Goal: Task Accomplishment & Management: Manage account settings

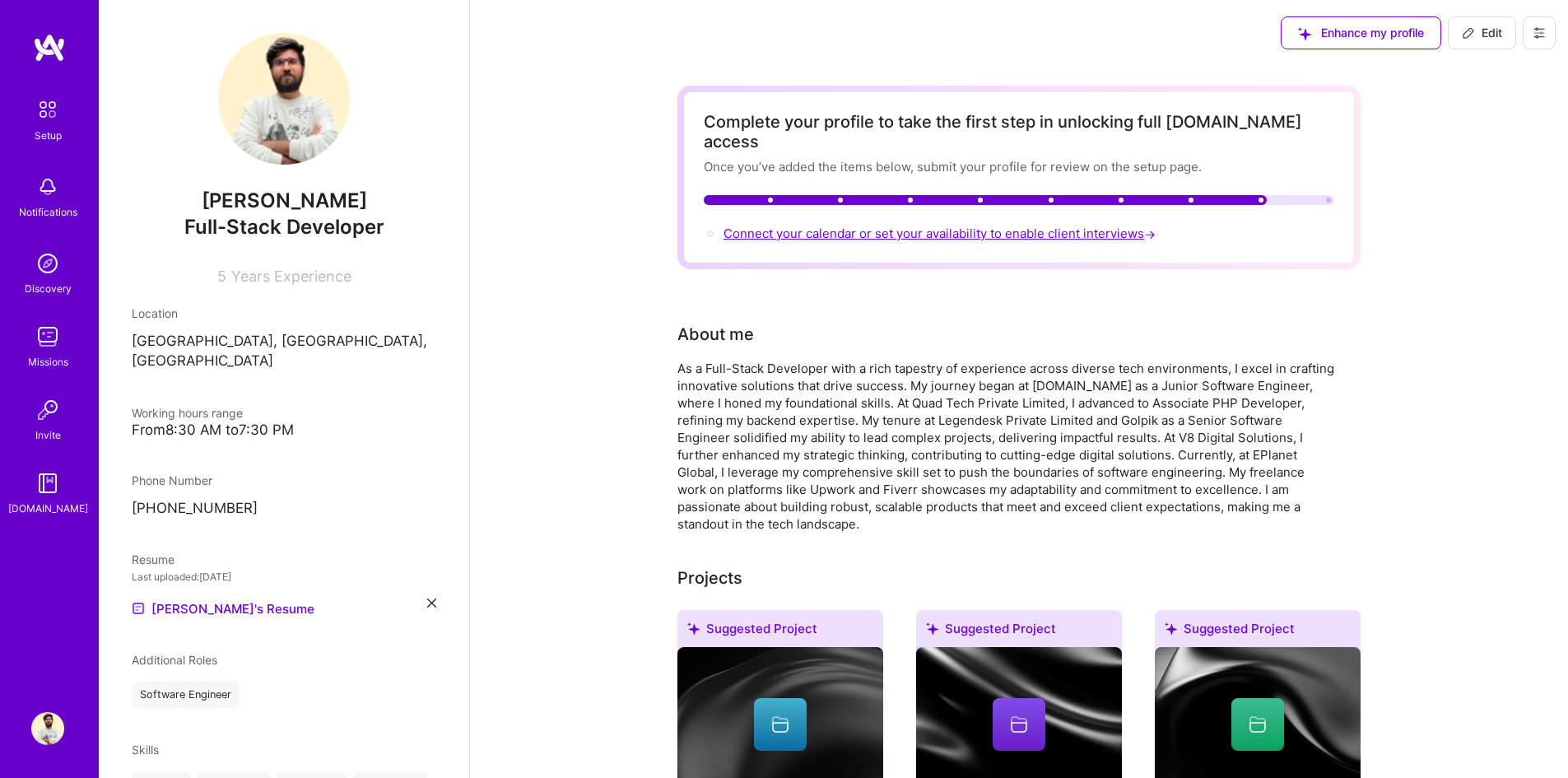
click at [1004, 225] on span "Connect your calendar or set your availability to enable client interviews →" at bounding box center [941, 232] width 435 height 15
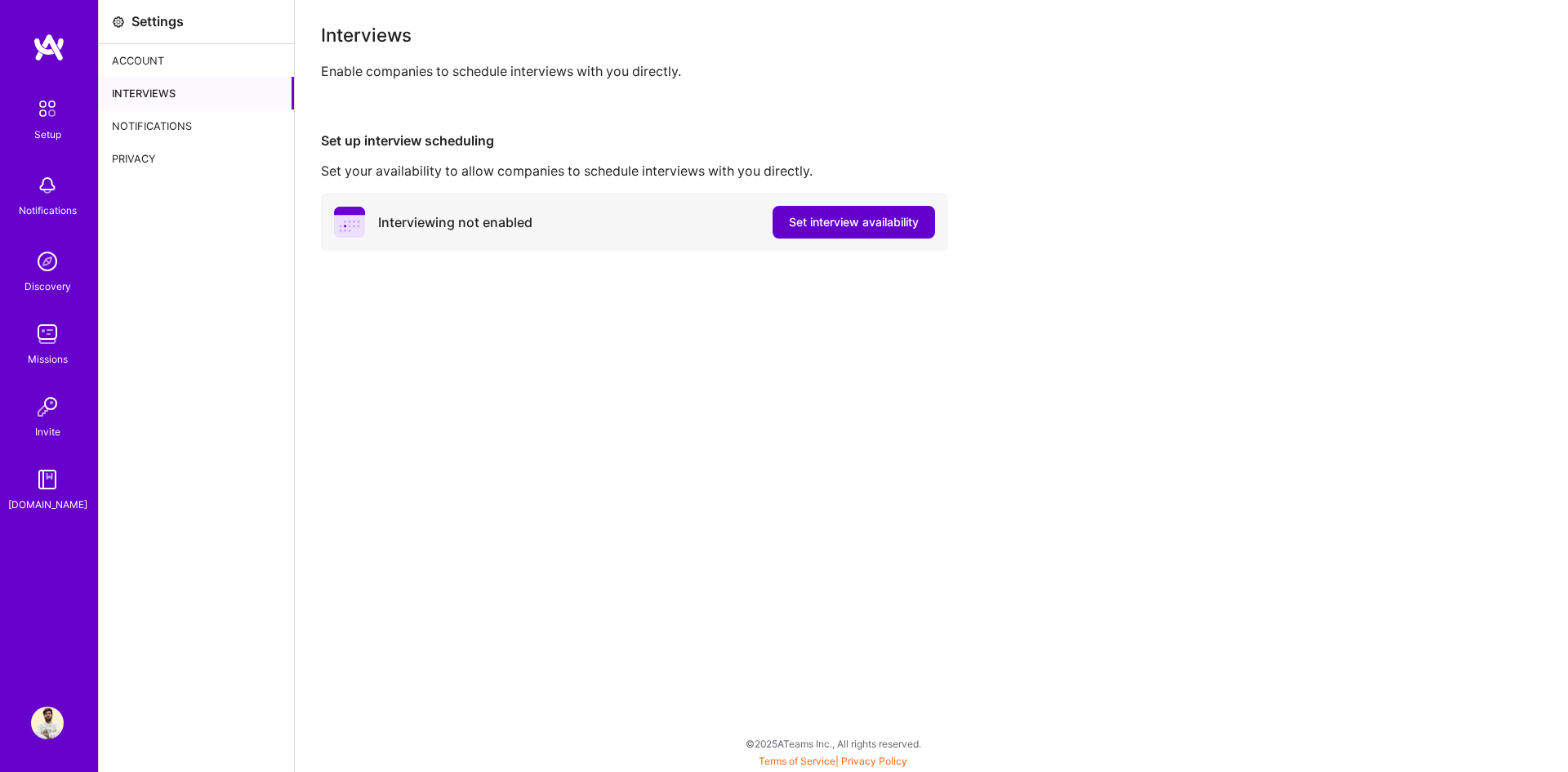
click at [861, 218] on span "Set interview availability" at bounding box center [853, 222] width 130 height 16
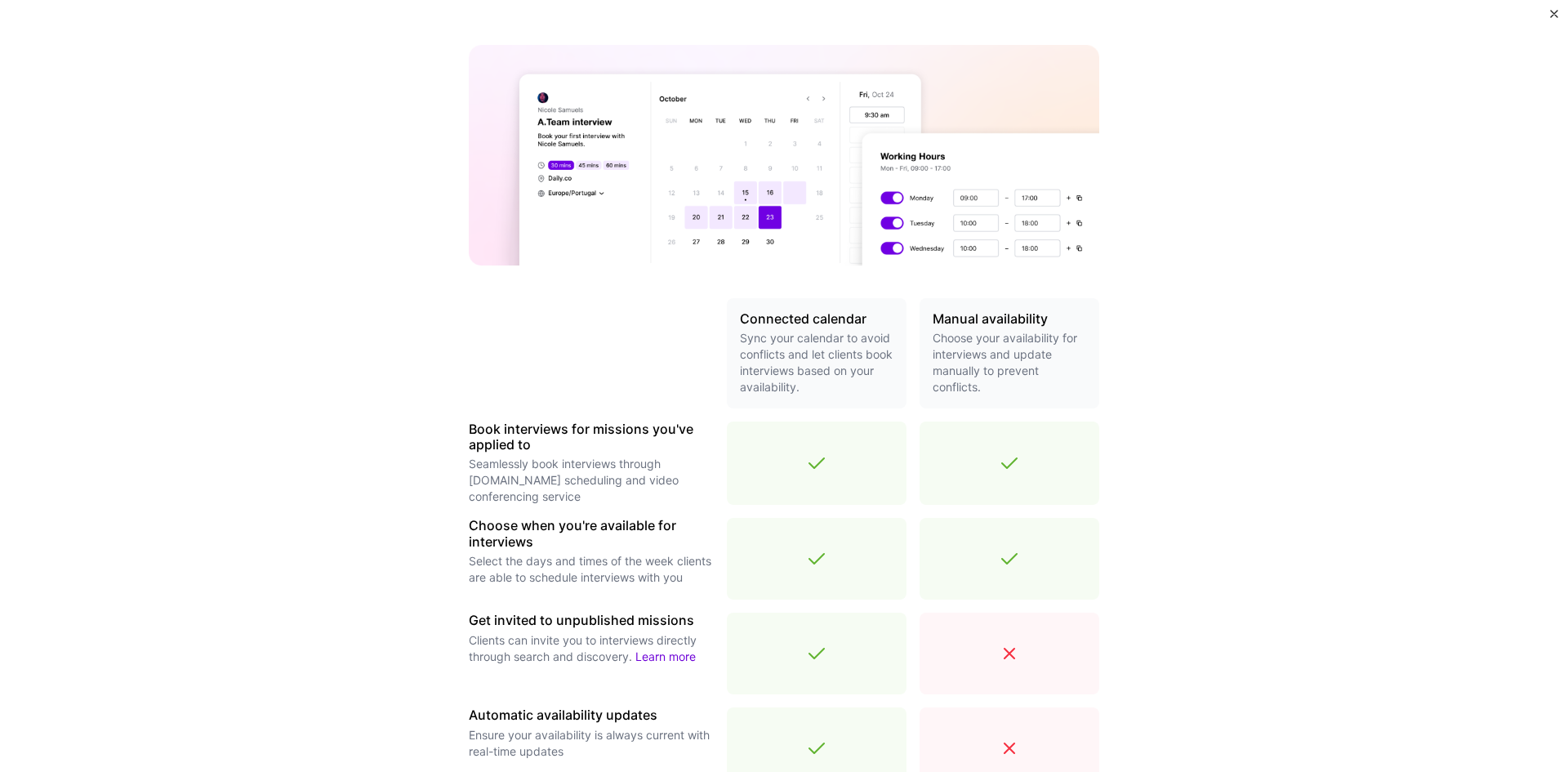
scroll to position [327, 0]
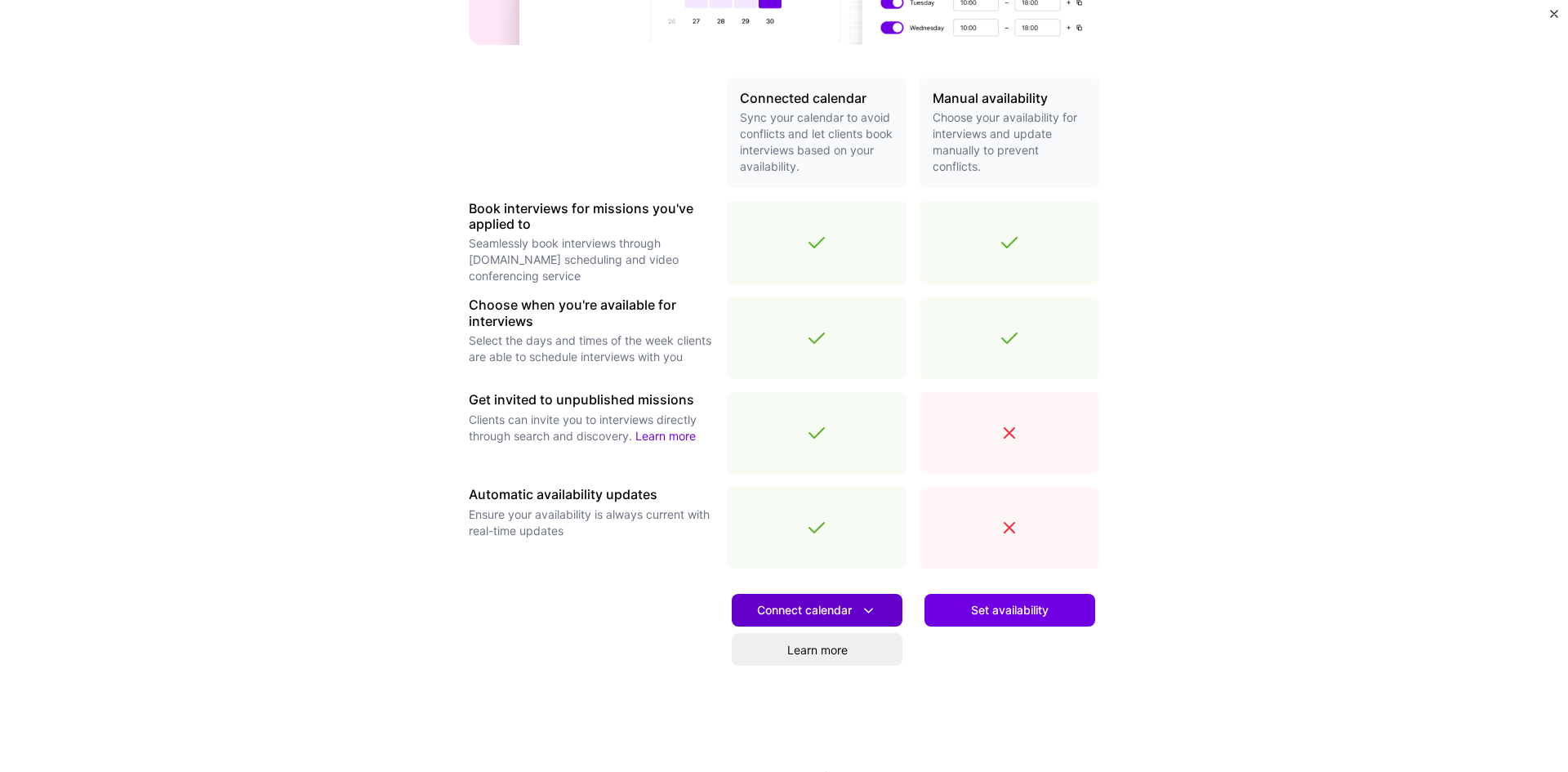
click at [860, 604] on icon at bounding box center [868, 610] width 17 height 17
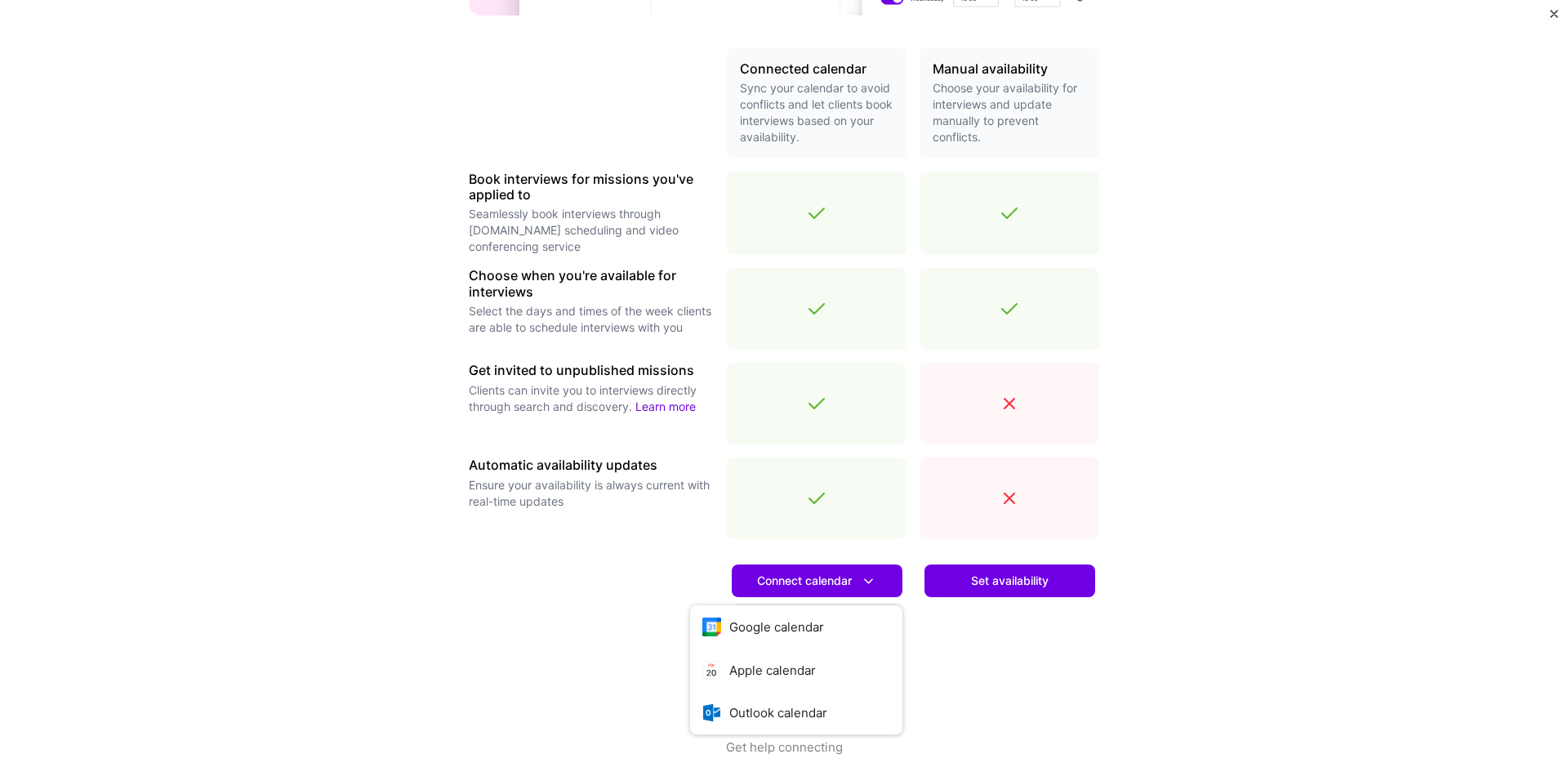
scroll to position [372, 0]
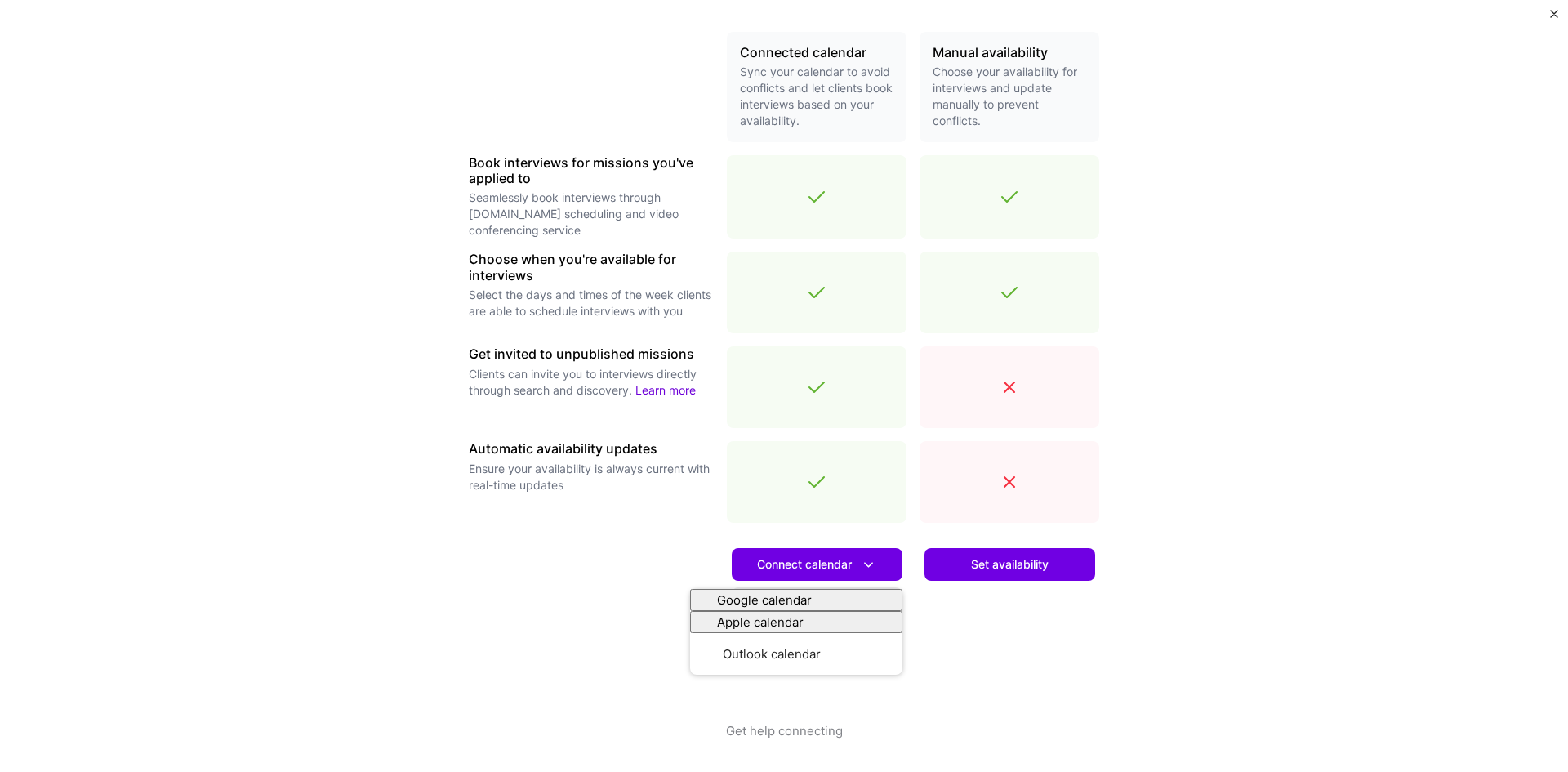
click at [1233, 434] on div "Make interview scheduling effortless Choose how you want clients to schedule in…" at bounding box center [784, 386] width 1568 height 772
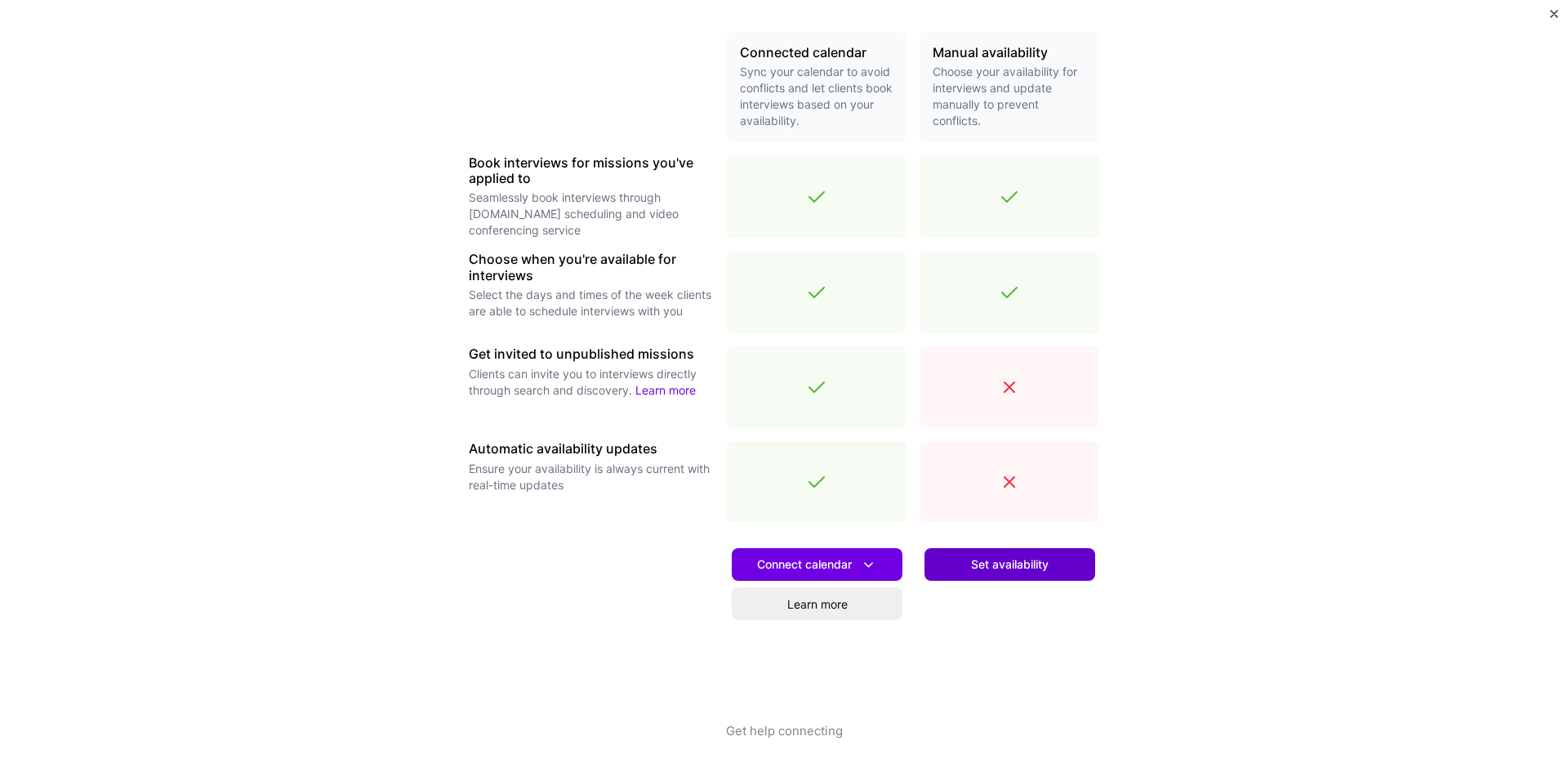
click at [995, 562] on span "Set availability" at bounding box center [1009, 565] width 77 height 16
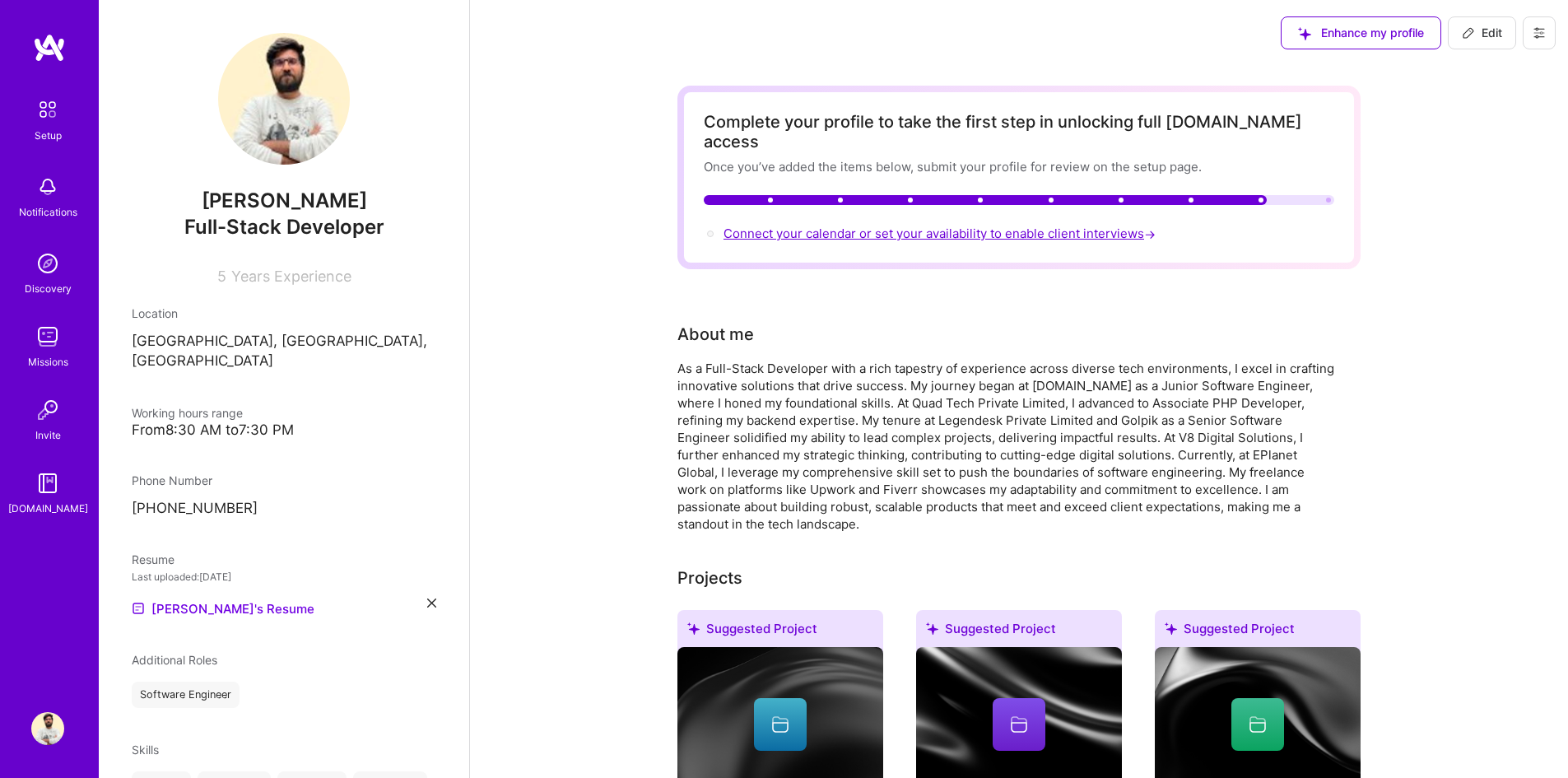
click at [865, 225] on span "Connect your calendar or set your availability to enable client interviews →" at bounding box center [941, 232] width 435 height 15
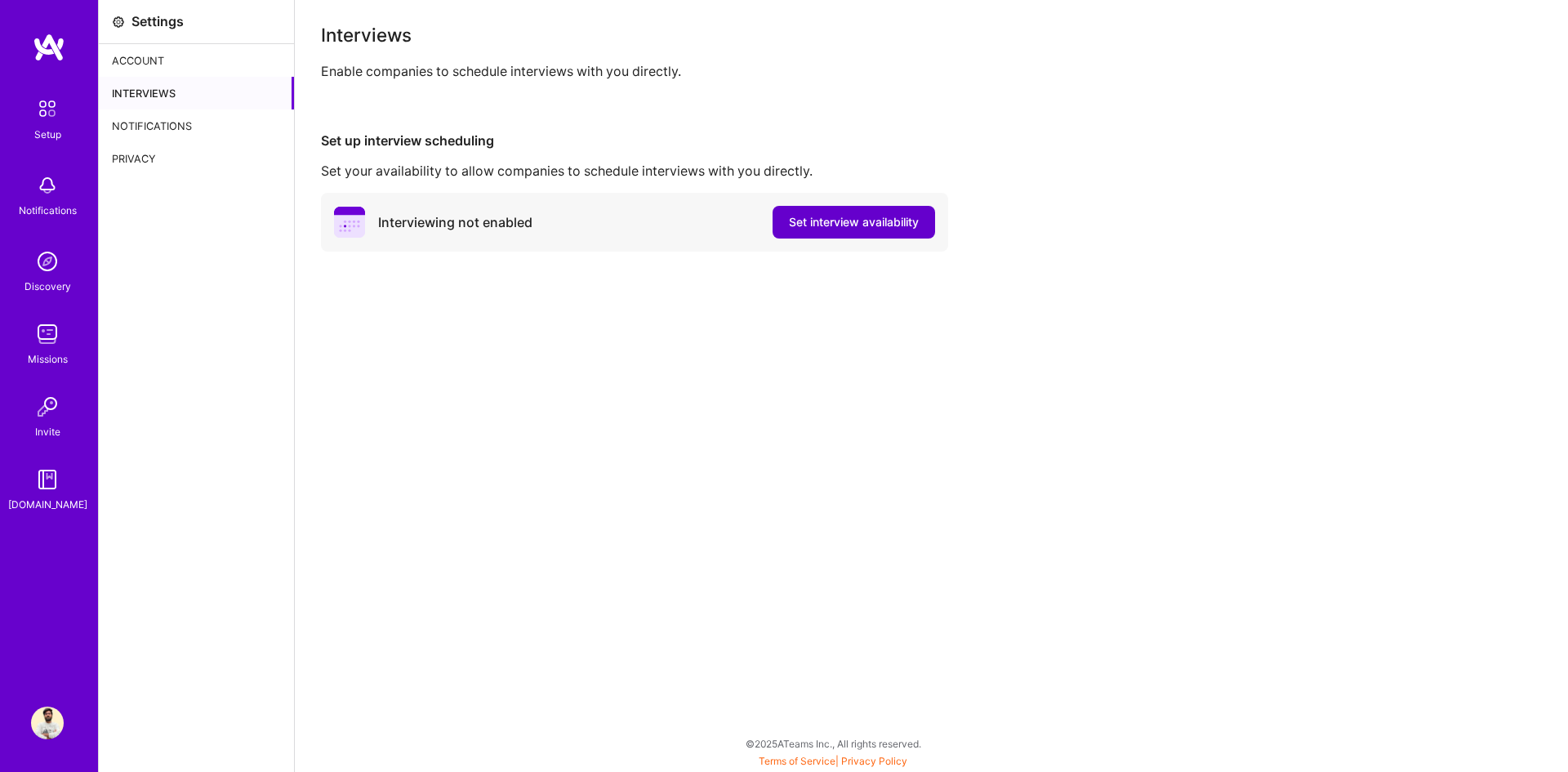
click at [869, 218] on span "Set interview availability" at bounding box center [853, 222] width 130 height 16
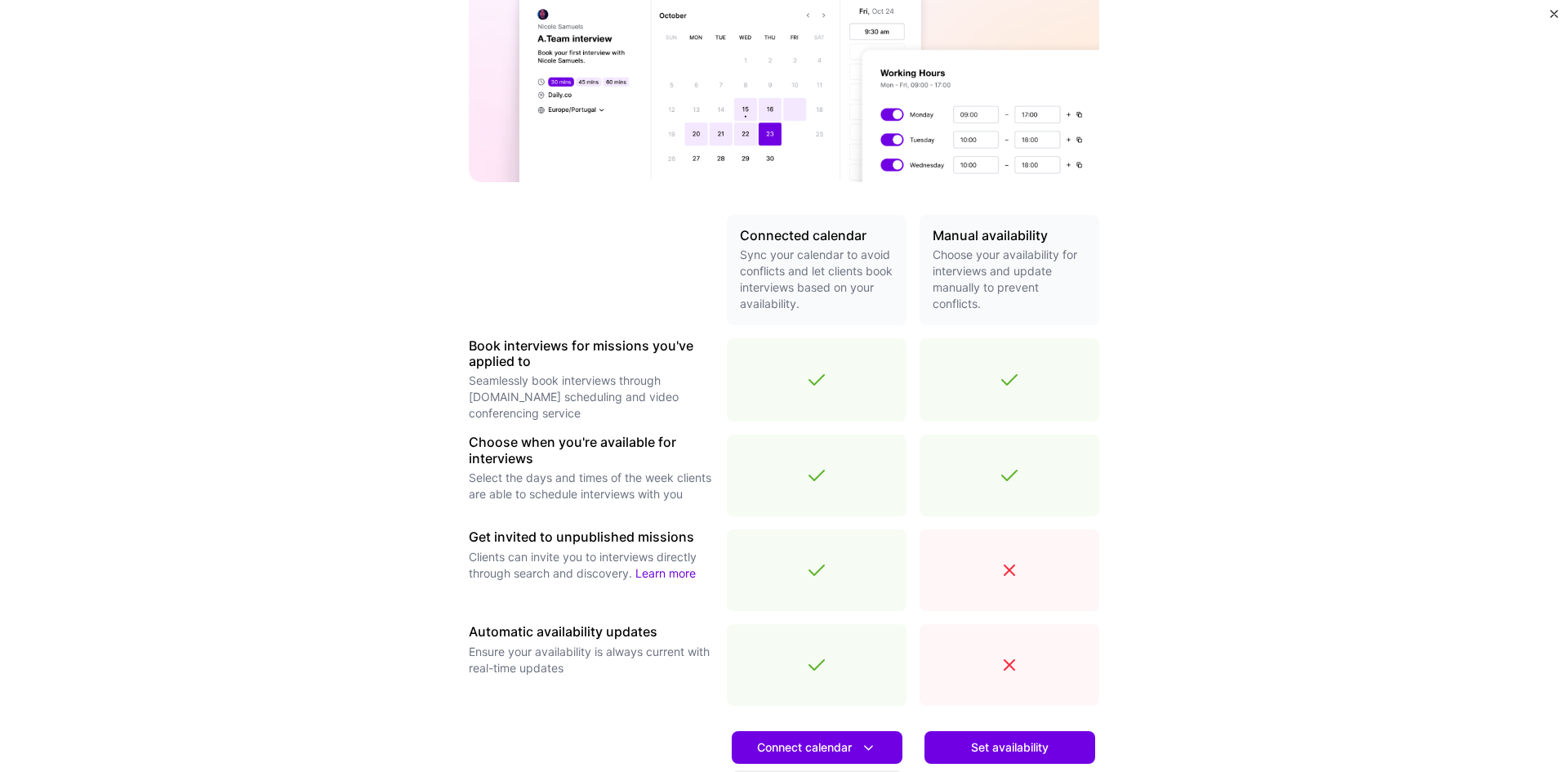
scroll to position [372, 0]
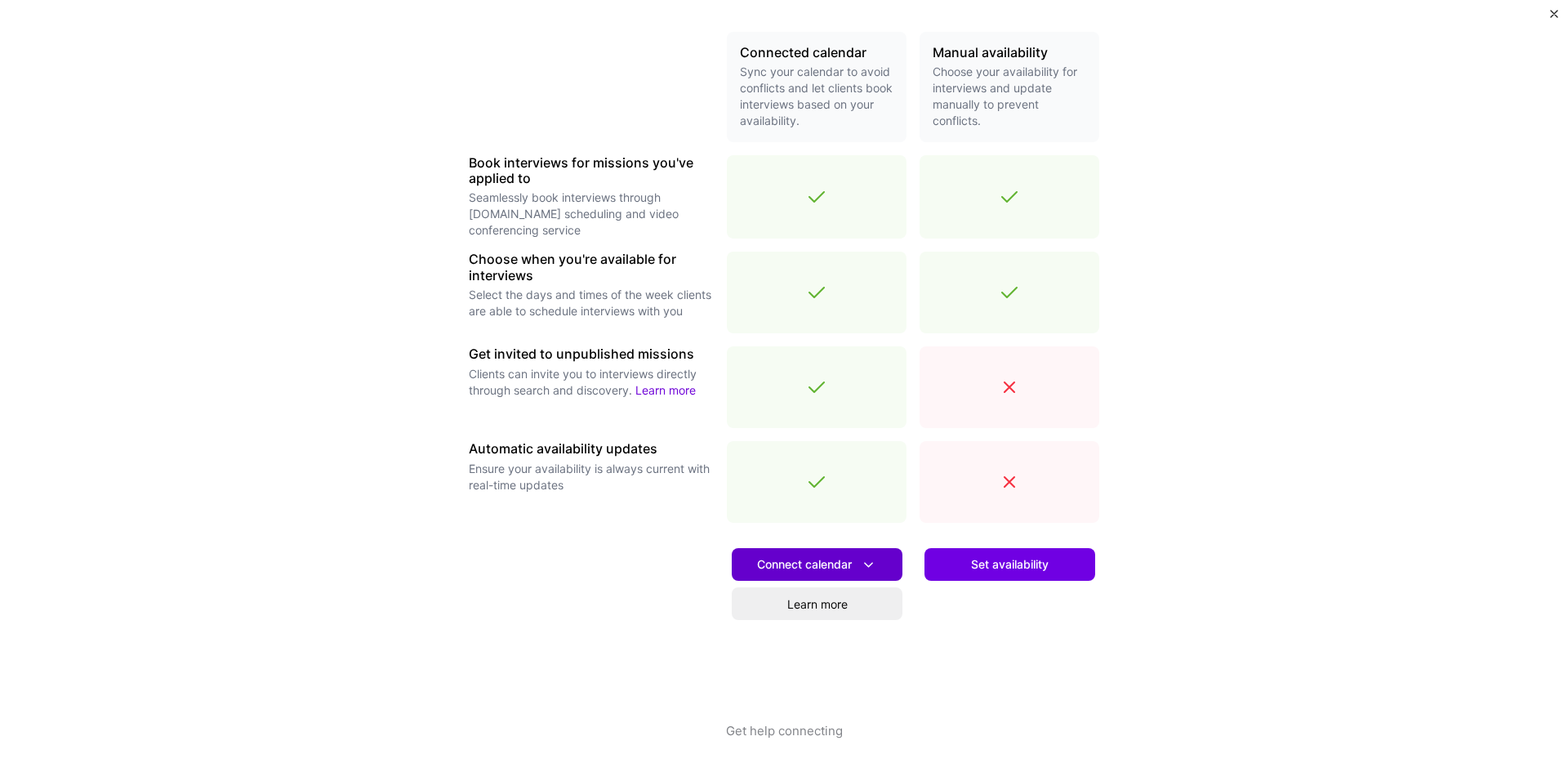
click at [822, 557] on span "Connect calendar" at bounding box center [817, 565] width 120 height 17
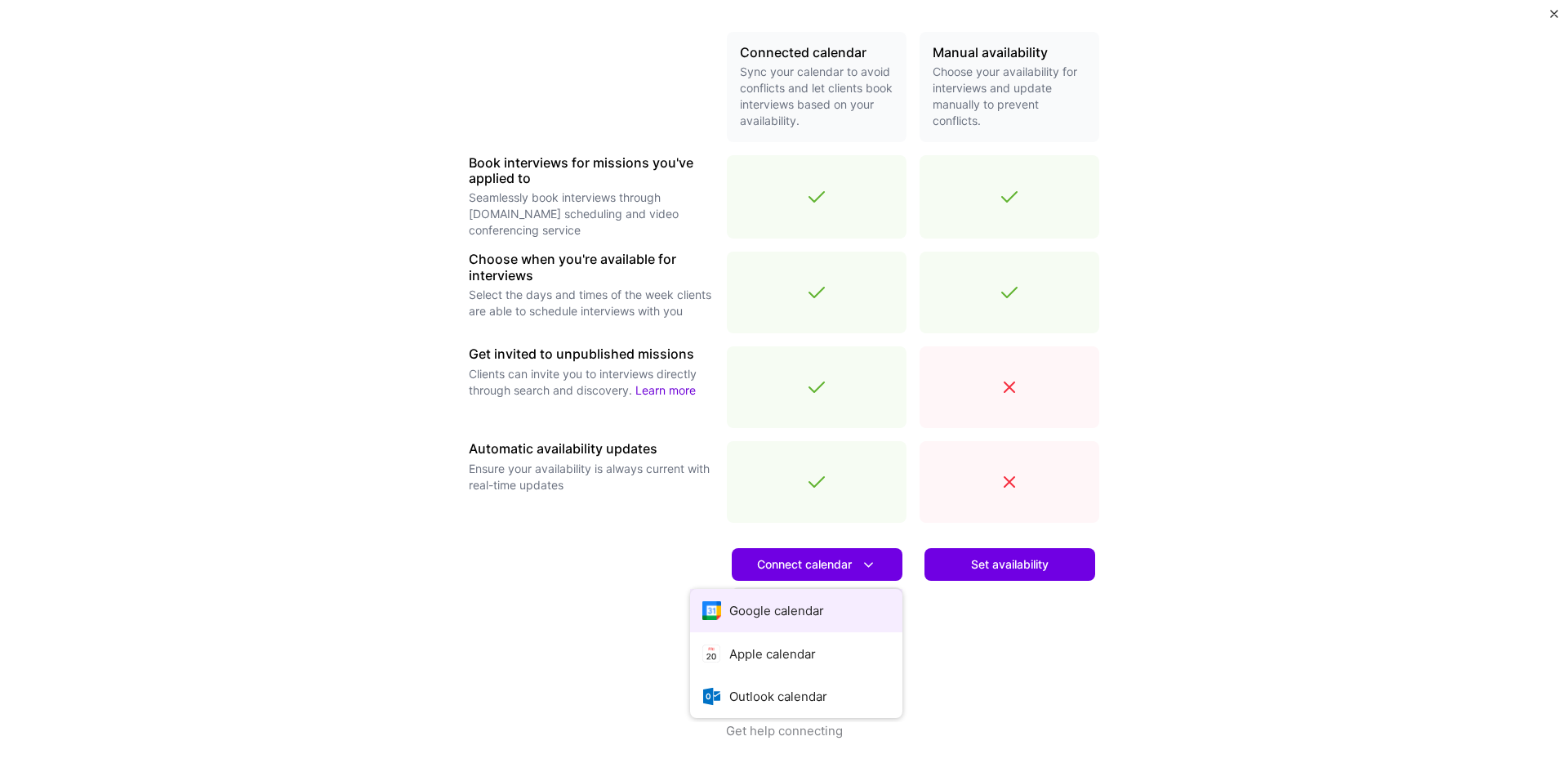
click at [760, 608] on button "Google calendar" at bounding box center [796, 611] width 213 height 44
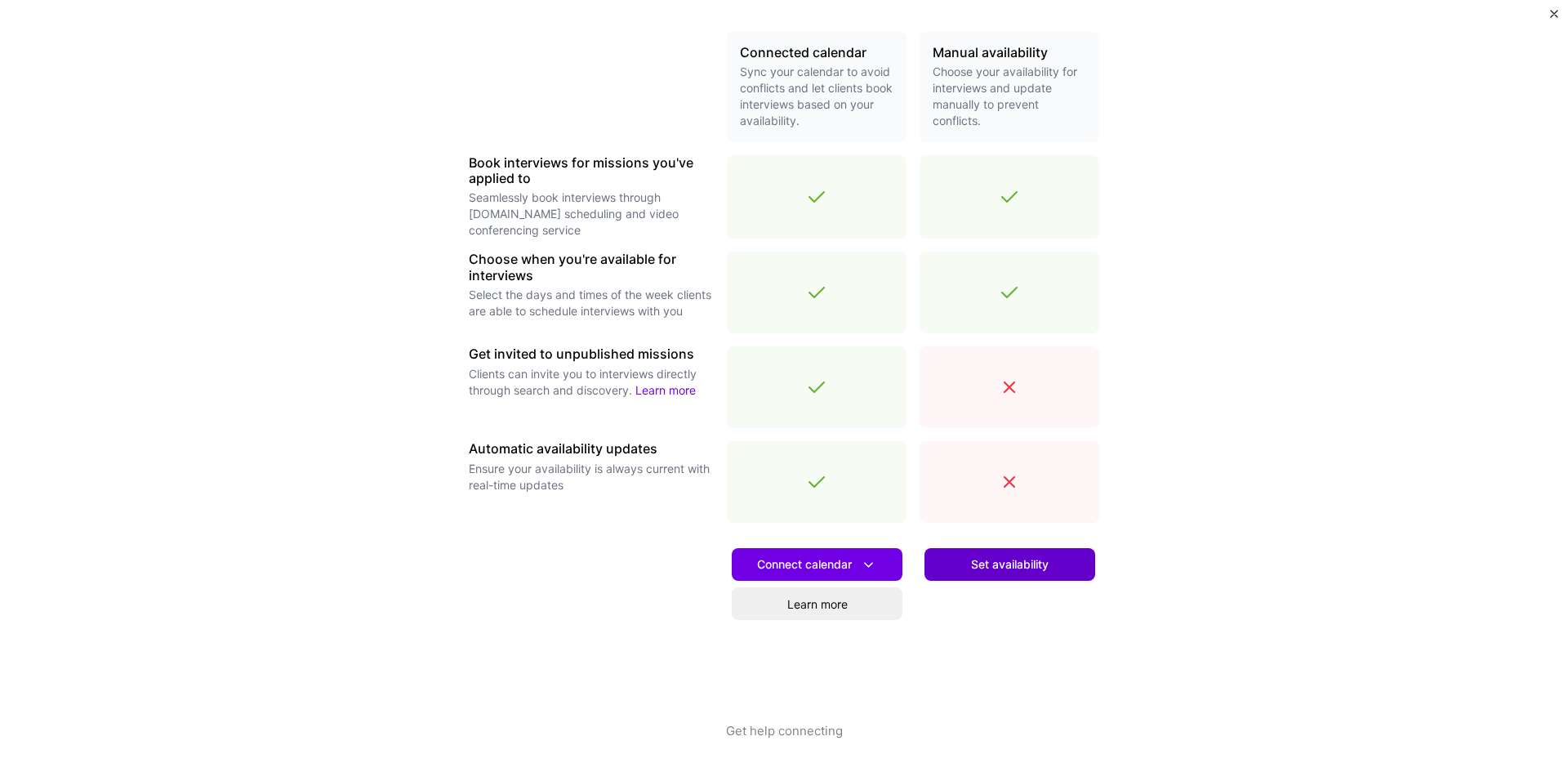
click at [1043, 560] on span "Set availability" at bounding box center [1009, 565] width 77 height 16
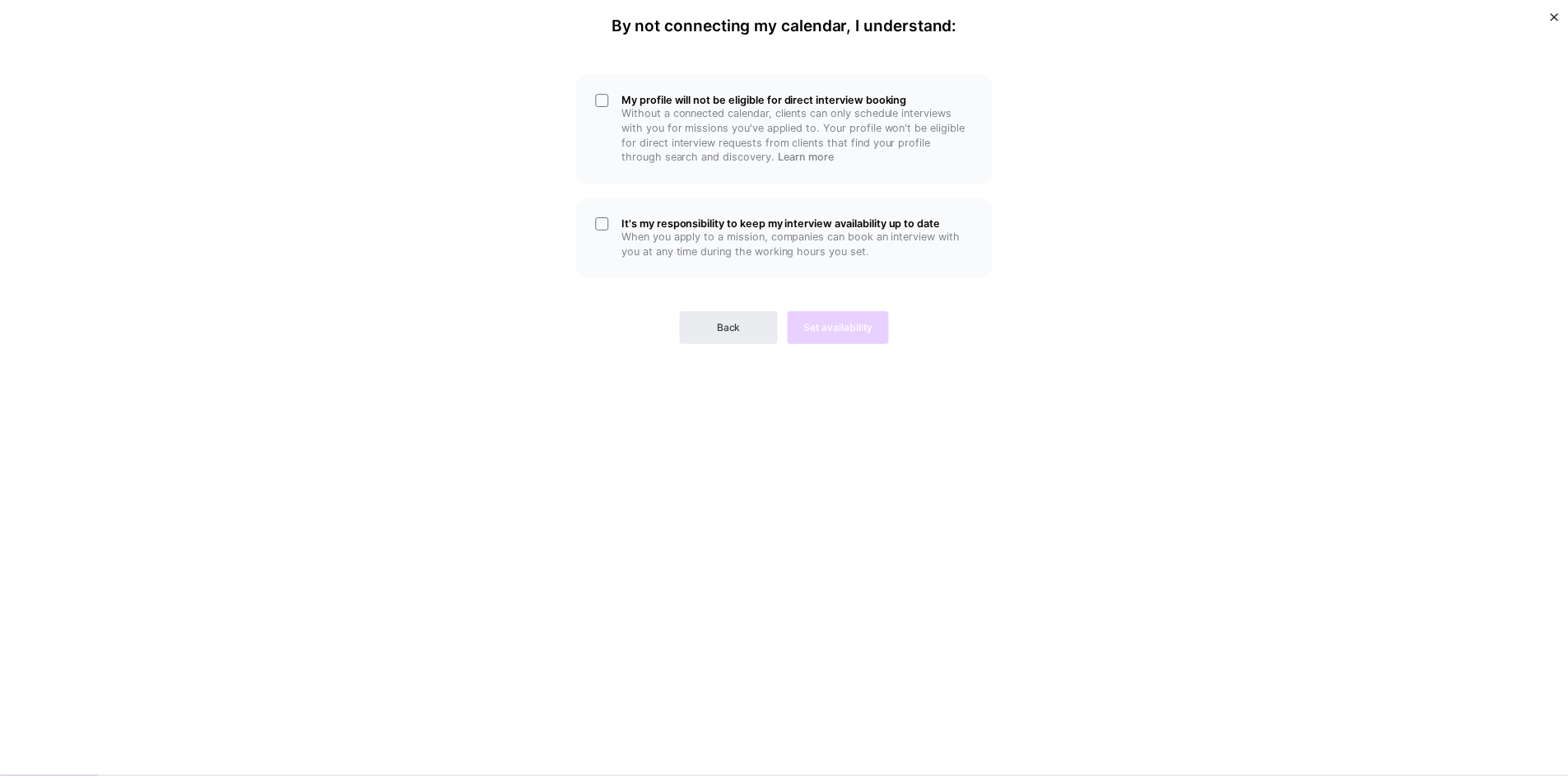
scroll to position [0, 0]
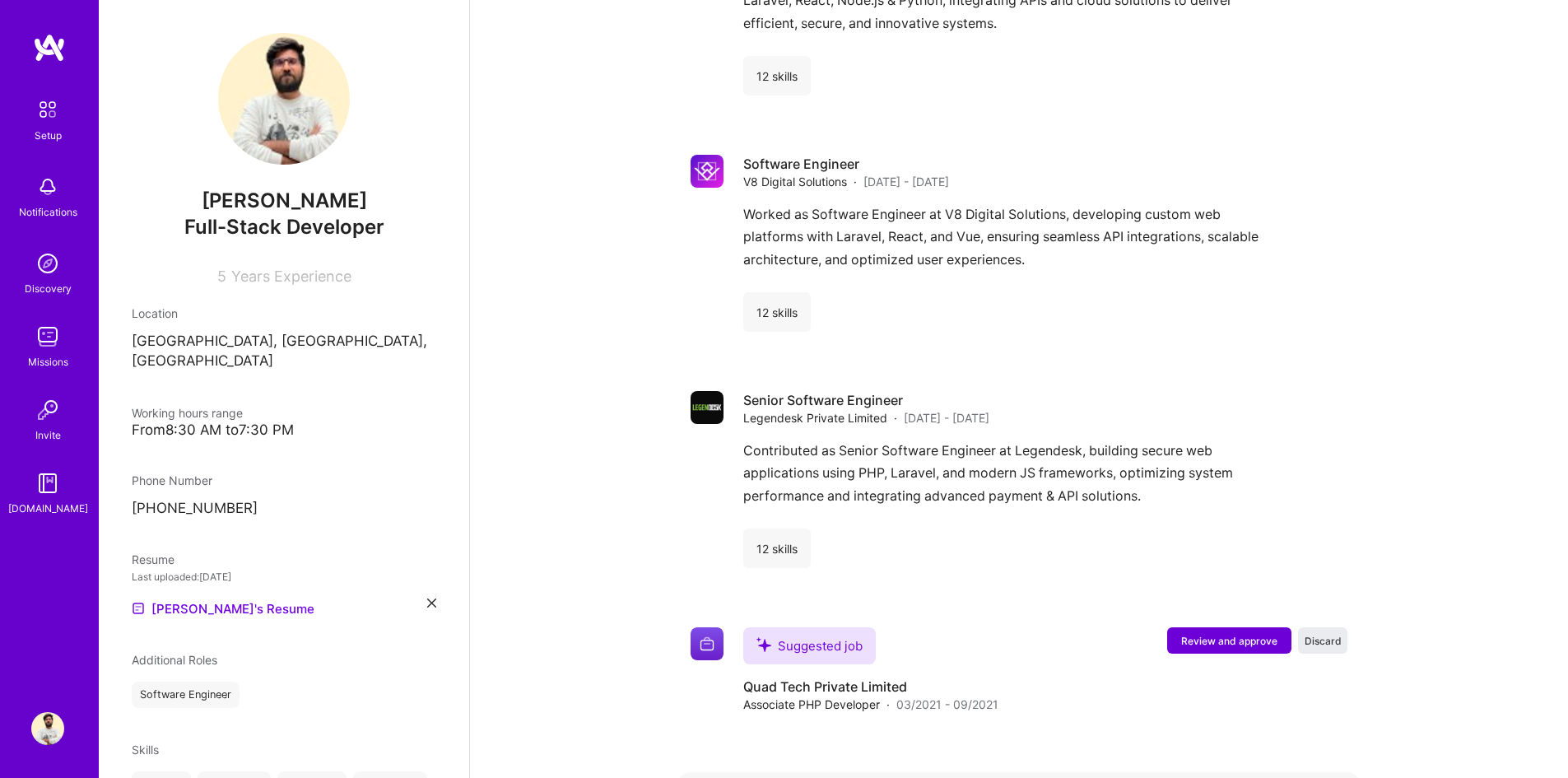
scroll to position [1875, 0]
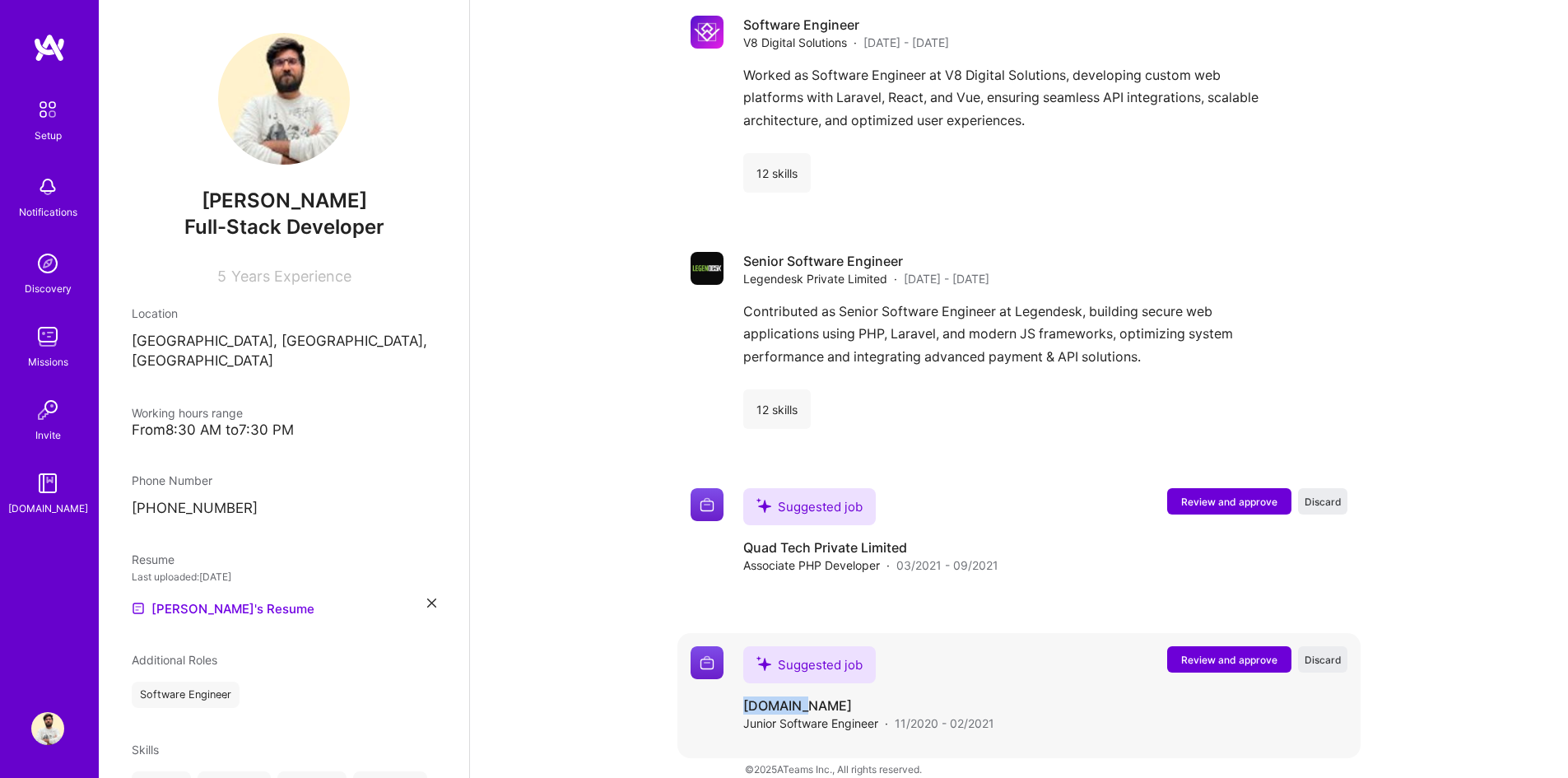
drag, startPoint x: 803, startPoint y: 683, endPoint x: 745, endPoint y: 683, distance: 58.0
click at [745, 696] on h4 "Codup.io" at bounding box center [869, 705] width 251 height 18
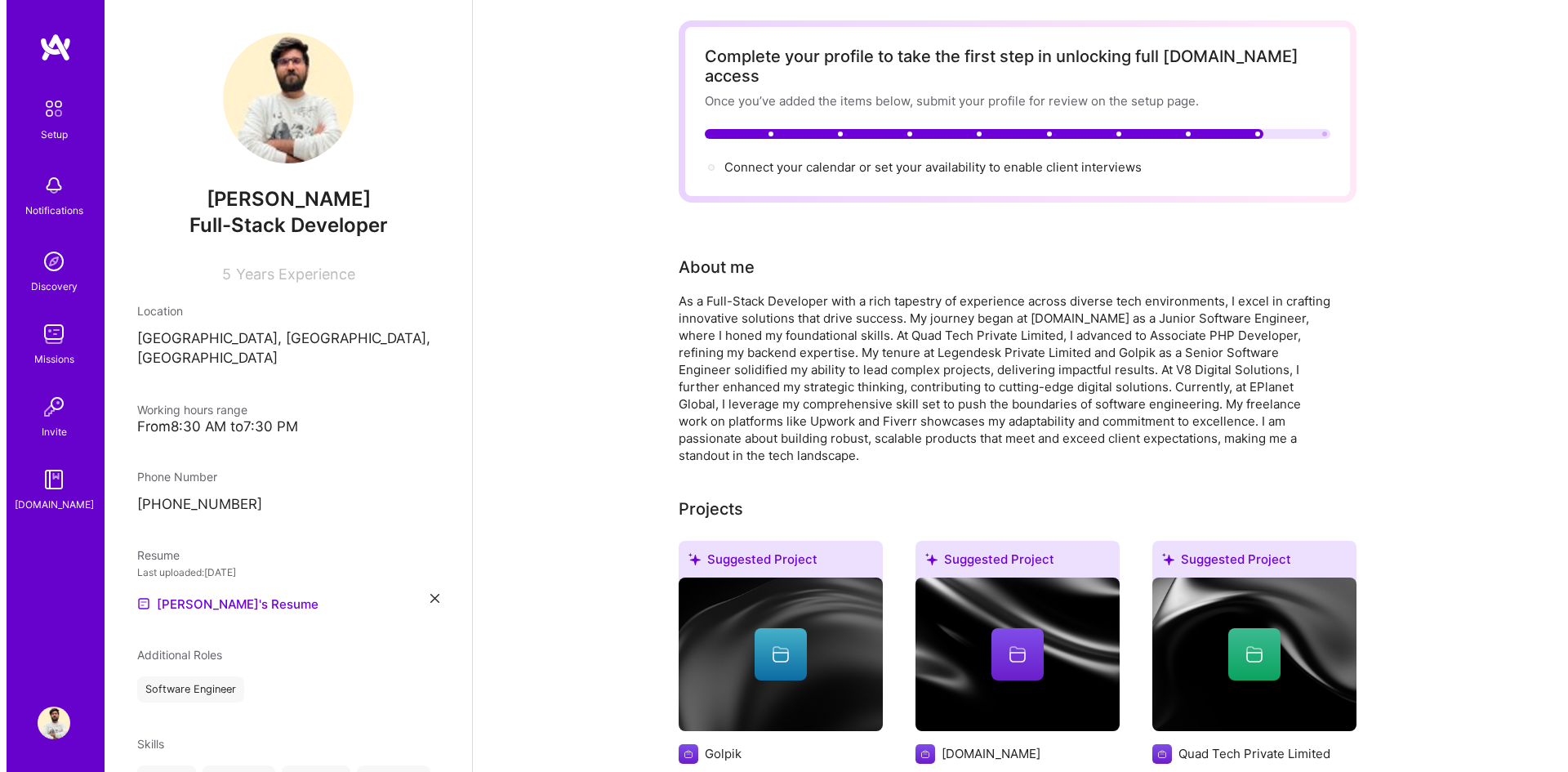
scroll to position [0, 0]
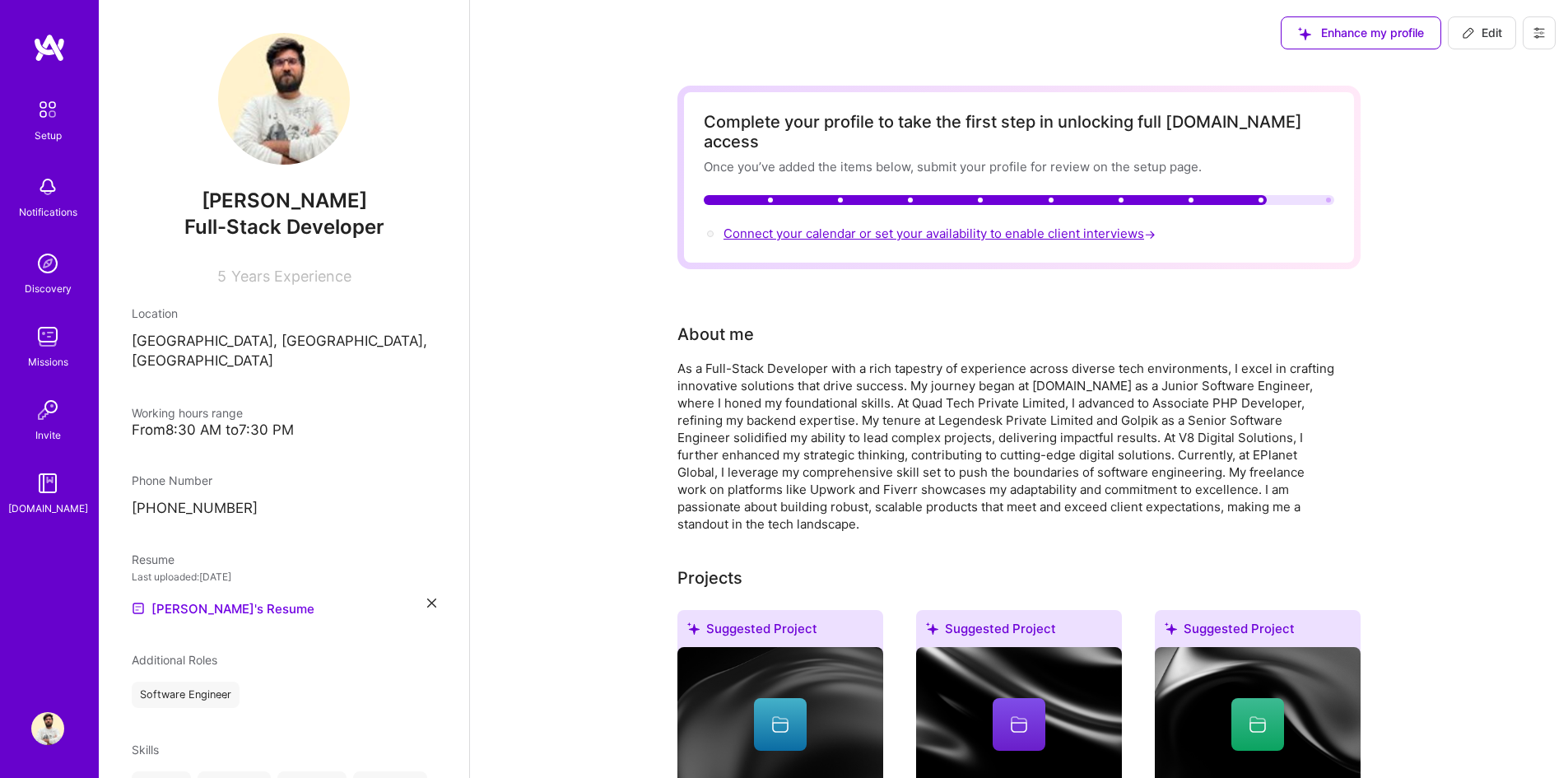
click at [864, 225] on span "Connect your calendar or set your availability to enable client interviews →" at bounding box center [941, 232] width 435 height 15
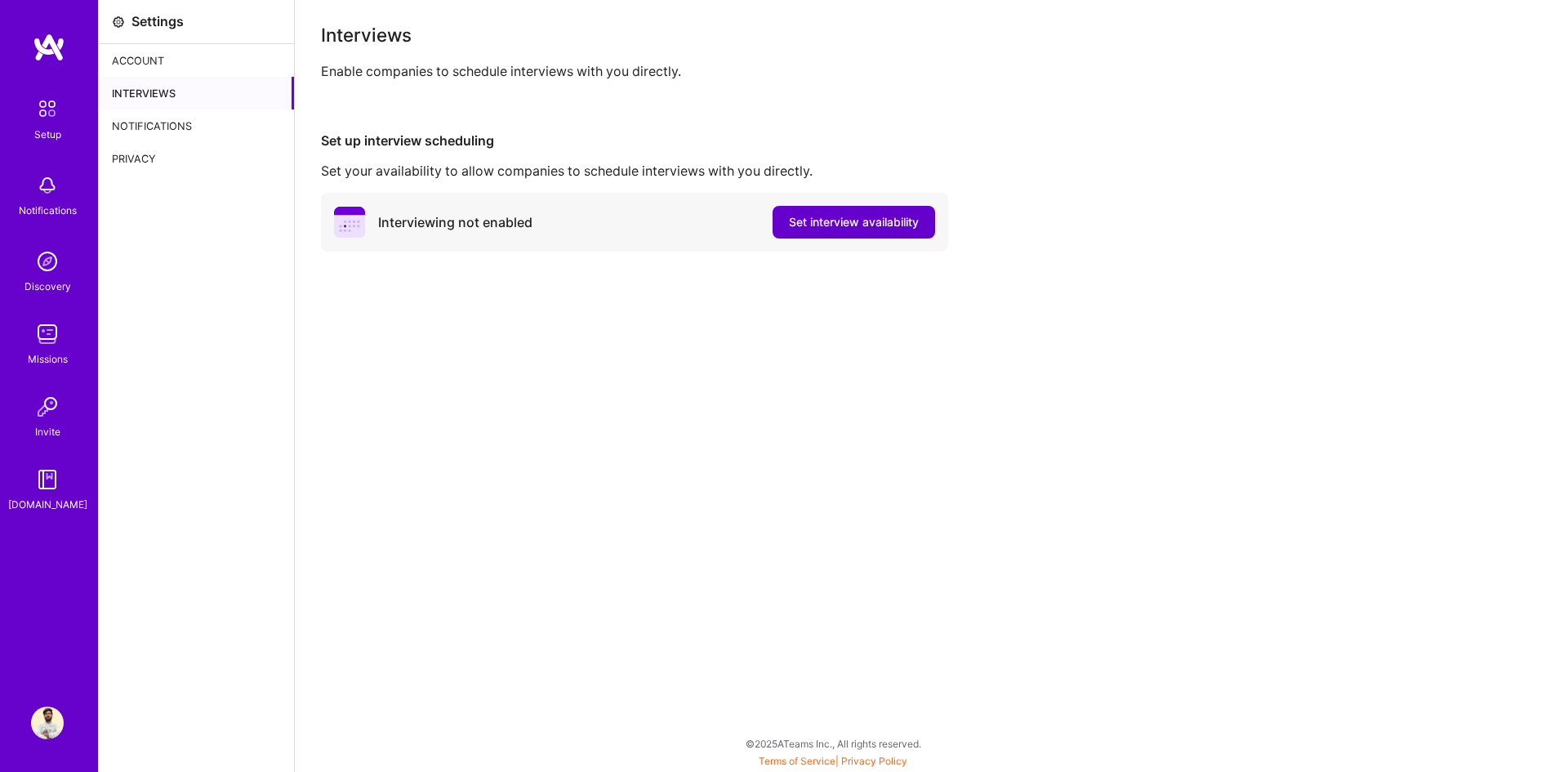
click at [836, 226] on span "Set interview availability" at bounding box center [853, 222] width 130 height 16
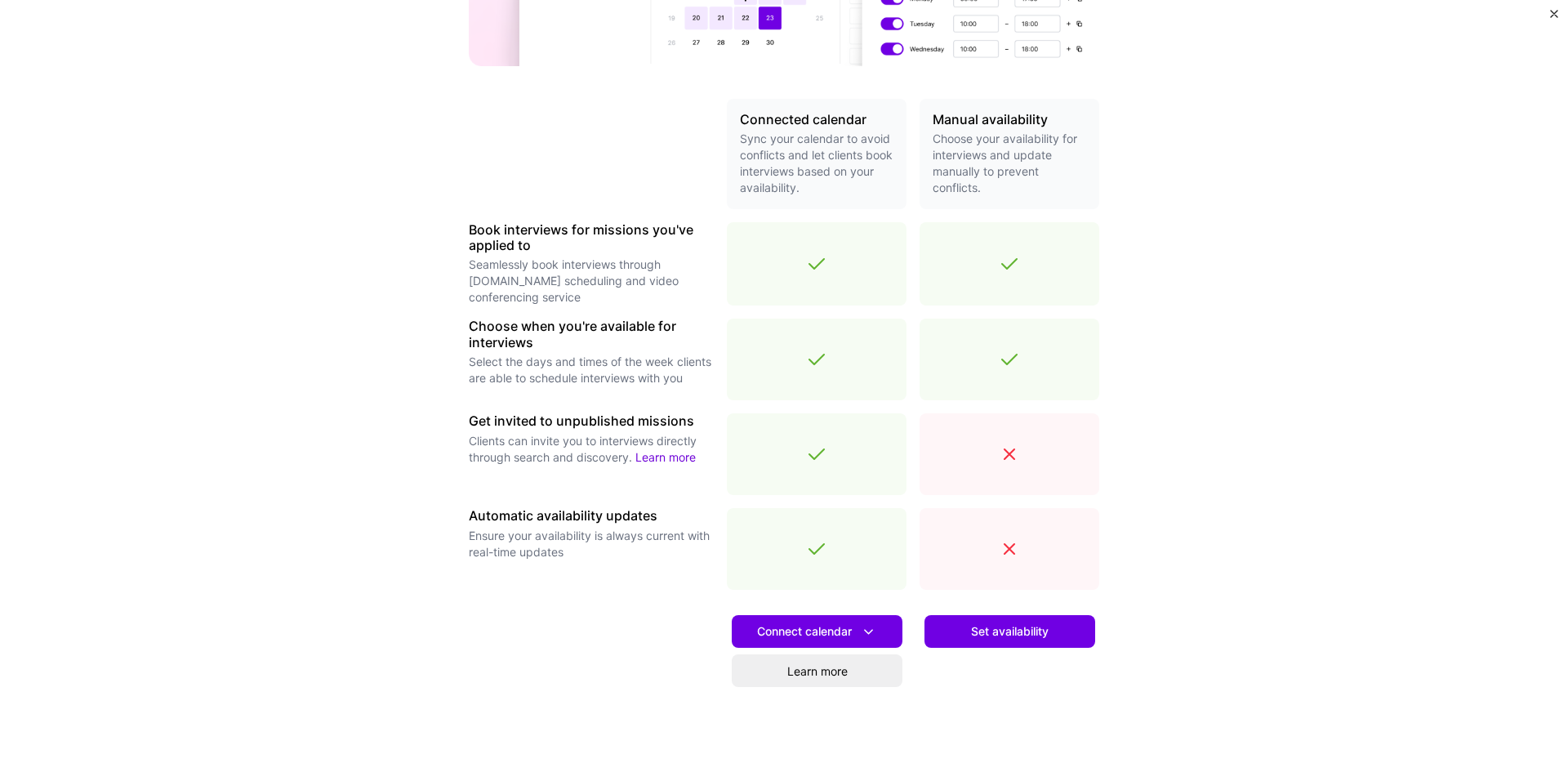
scroll to position [372, 0]
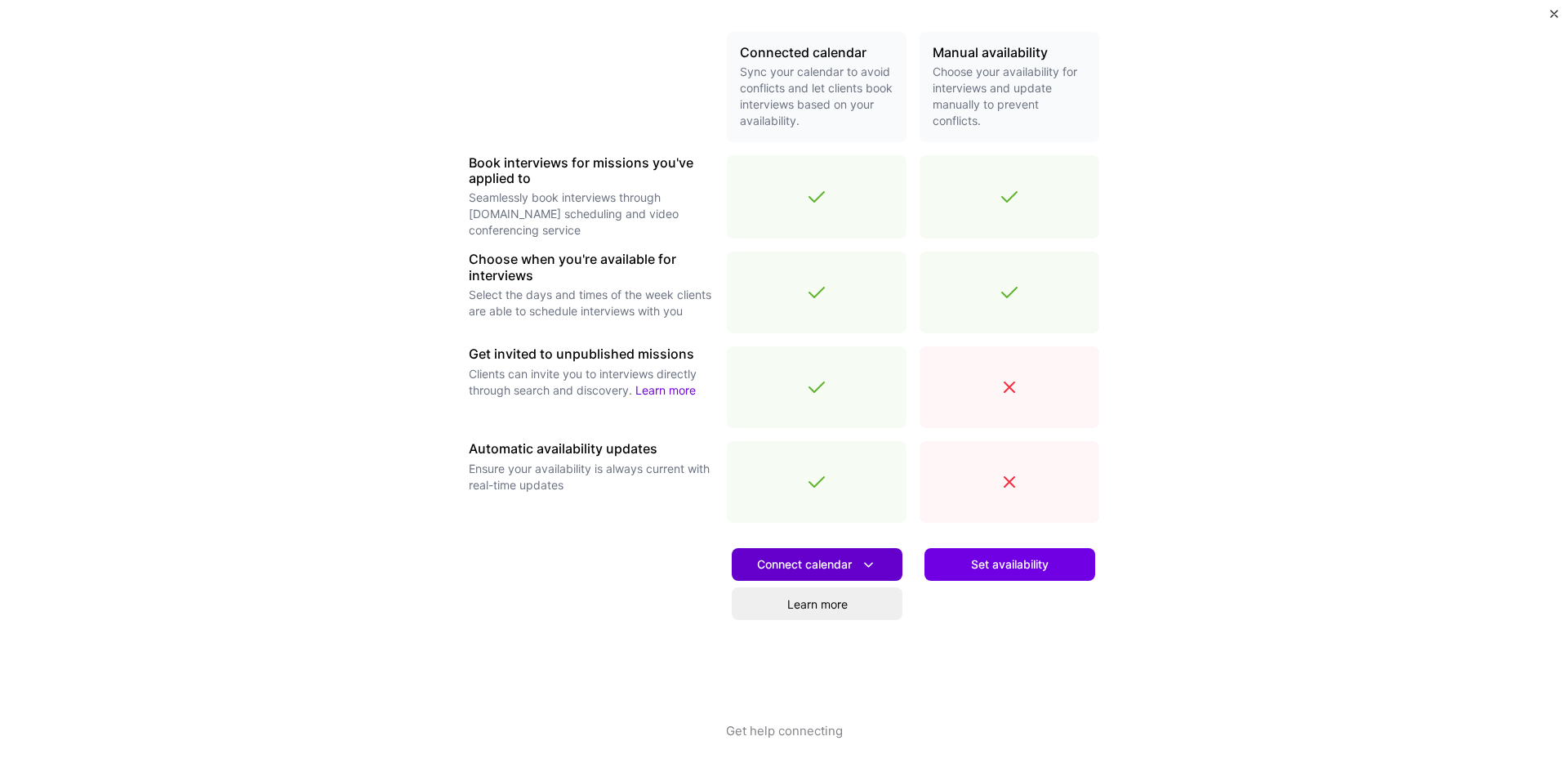
click at [838, 560] on span "Connect calendar" at bounding box center [817, 565] width 120 height 17
click at [1395, 328] on div "Make interview scheduling effortless Choose how you want clients to schedule in…" at bounding box center [784, 386] width 1568 height 772
click at [1036, 568] on span "Set availability" at bounding box center [1009, 565] width 77 height 16
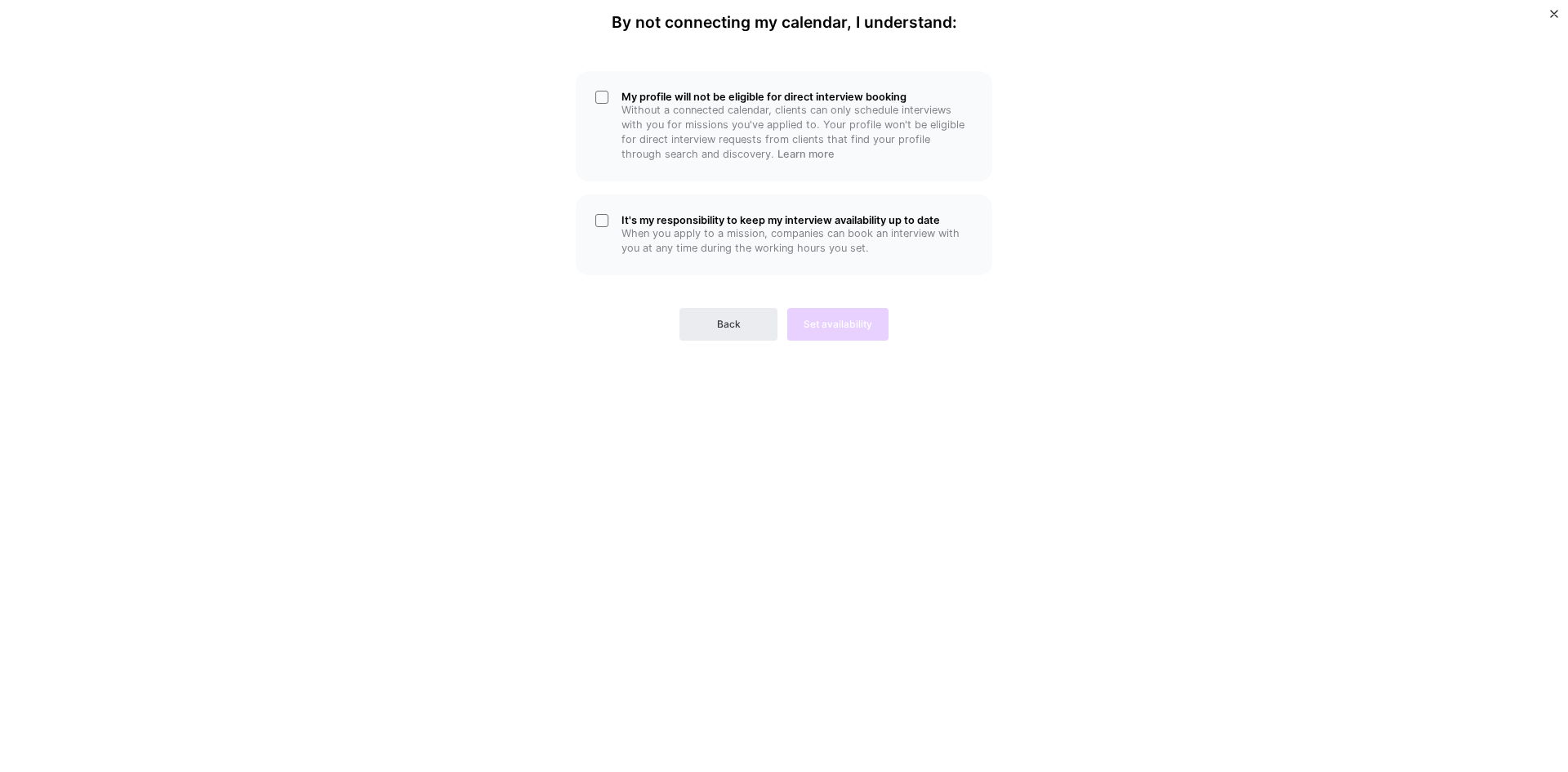
scroll to position [0, 0]
click at [700, 227] on p "When you apply to a mission, companies can book an interview with you at any ti…" at bounding box center [796, 240] width 352 height 29
click at [712, 122] on p "Without a connected calendar, clients can only schedule interviews with you for…" at bounding box center [796, 133] width 352 height 59
click at [842, 317] on span "Set availability" at bounding box center [837, 324] width 69 height 15
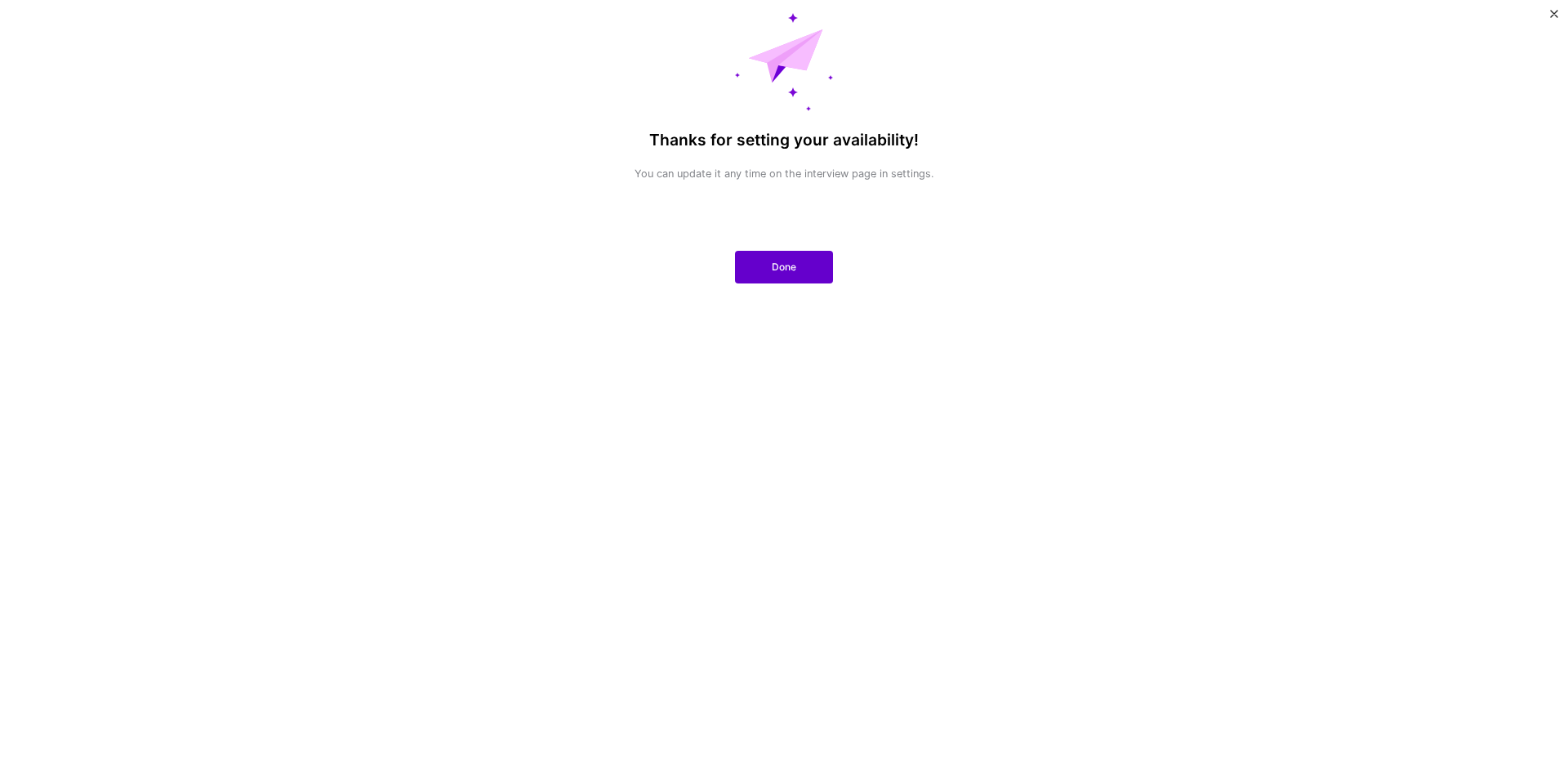
click at [805, 269] on button "Done" at bounding box center [784, 267] width 98 height 33
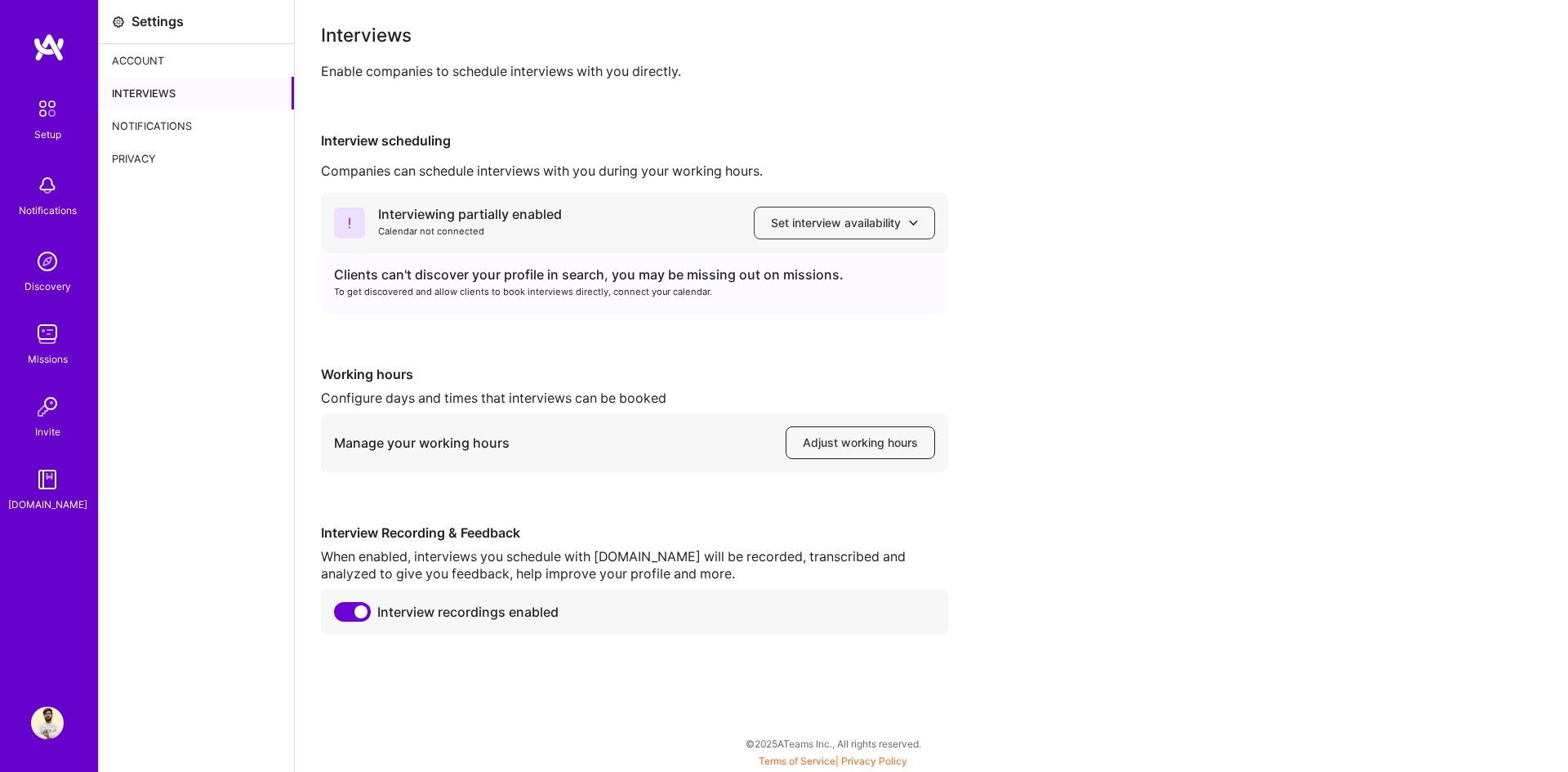
click at [842, 443] on span "Adjust working hours" at bounding box center [860, 443] width 115 height 16
click at [919, 223] on button "Set interview availability" at bounding box center [845, 223] width 182 height 33
click at [1035, 180] on div "Interview scheduling Companies can schedule interviews with you during your wor…" at bounding box center [932, 384] width 1221 height 502
click at [917, 223] on icon at bounding box center [913, 223] width 9 height 9
click at [820, 278] on button "Google calendar" at bounding box center [828, 269] width 213 height 44
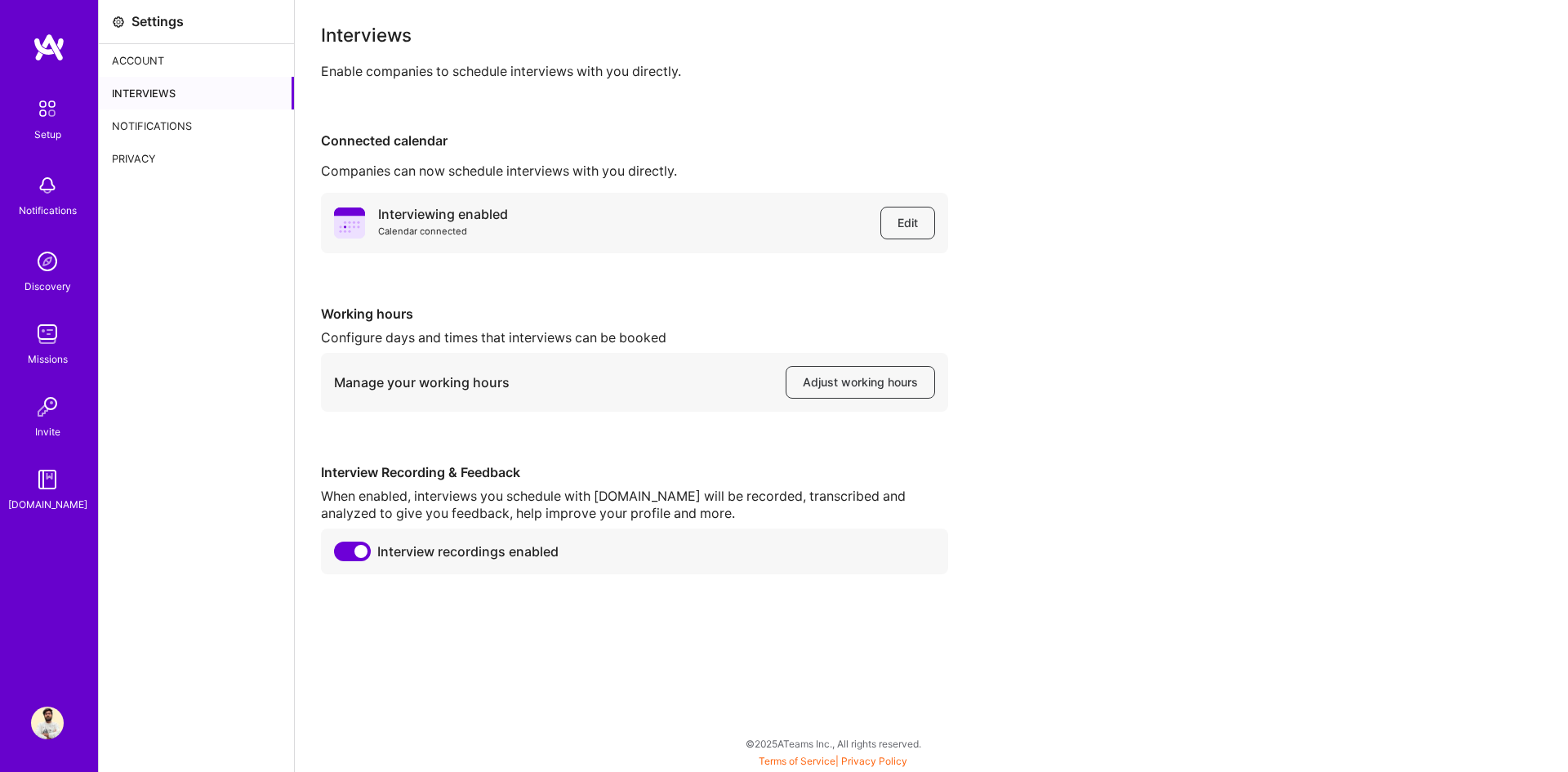
click at [145, 58] on div "Account" at bounding box center [196, 61] width 195 height 33
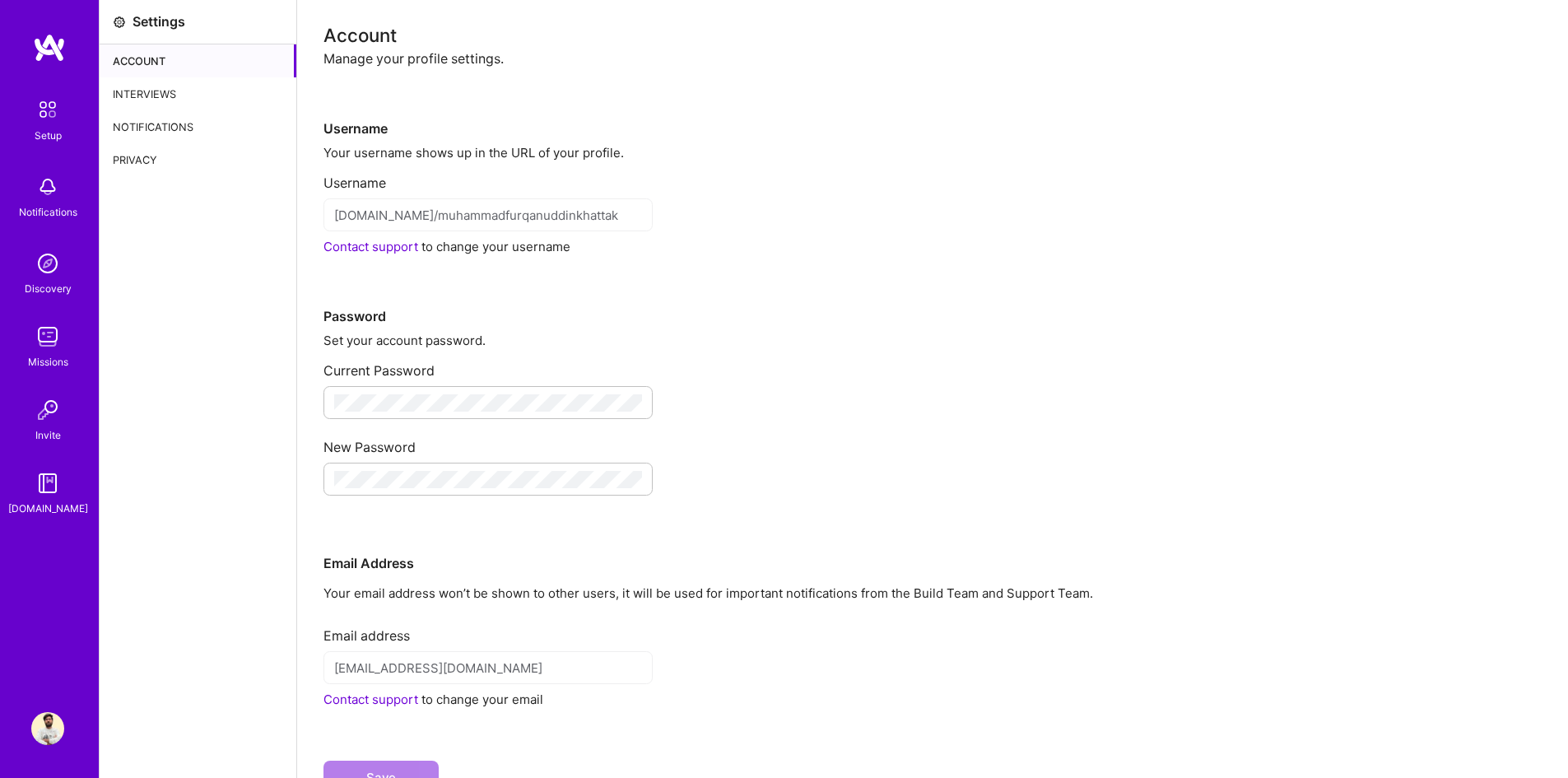
click at [54, 39] on img at bounding box center [49, 48] width 33 height 30
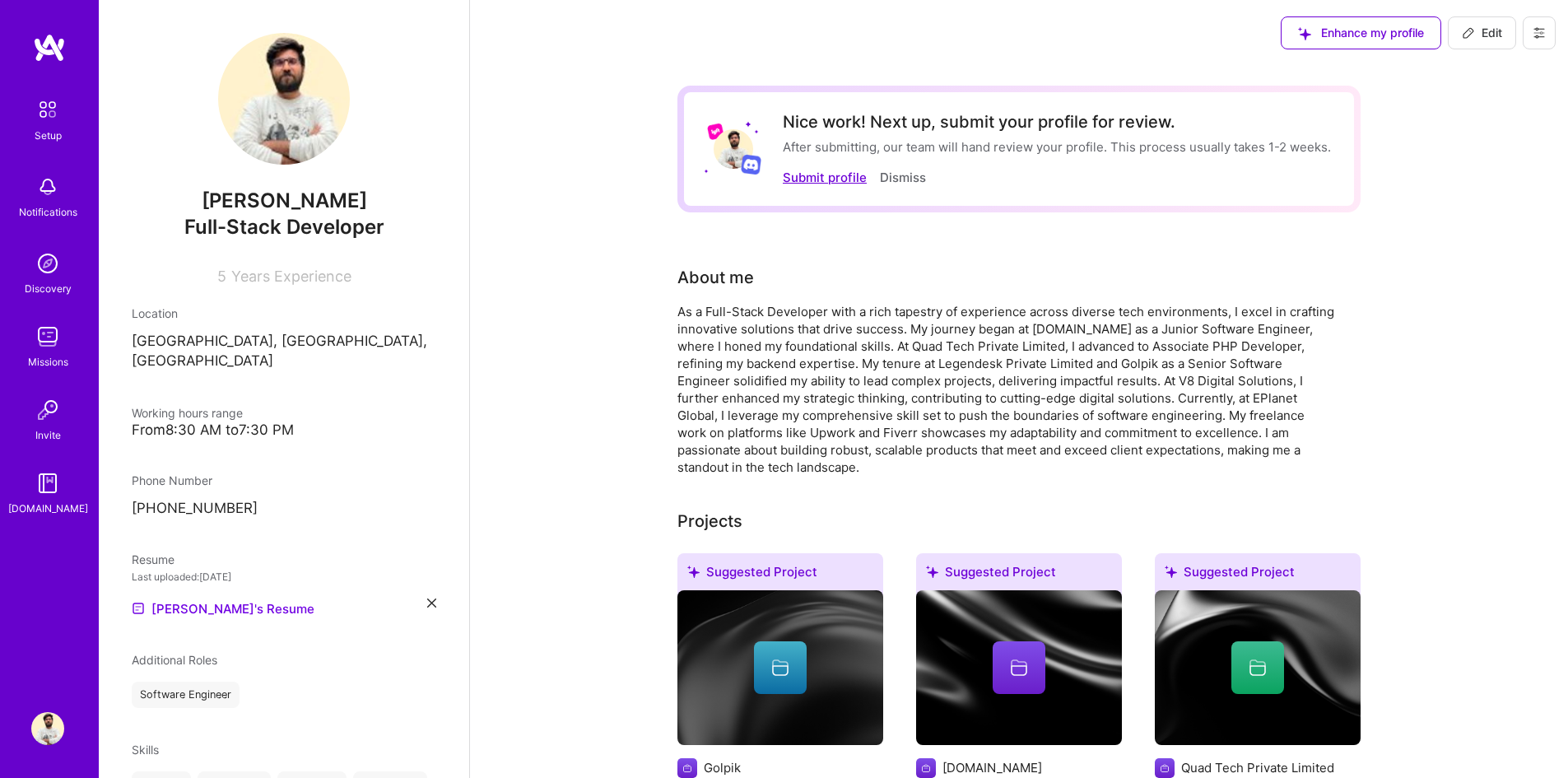
click at [817, 176] on button "Submit profile" at bounding box center [825, 177] width 84 height 17
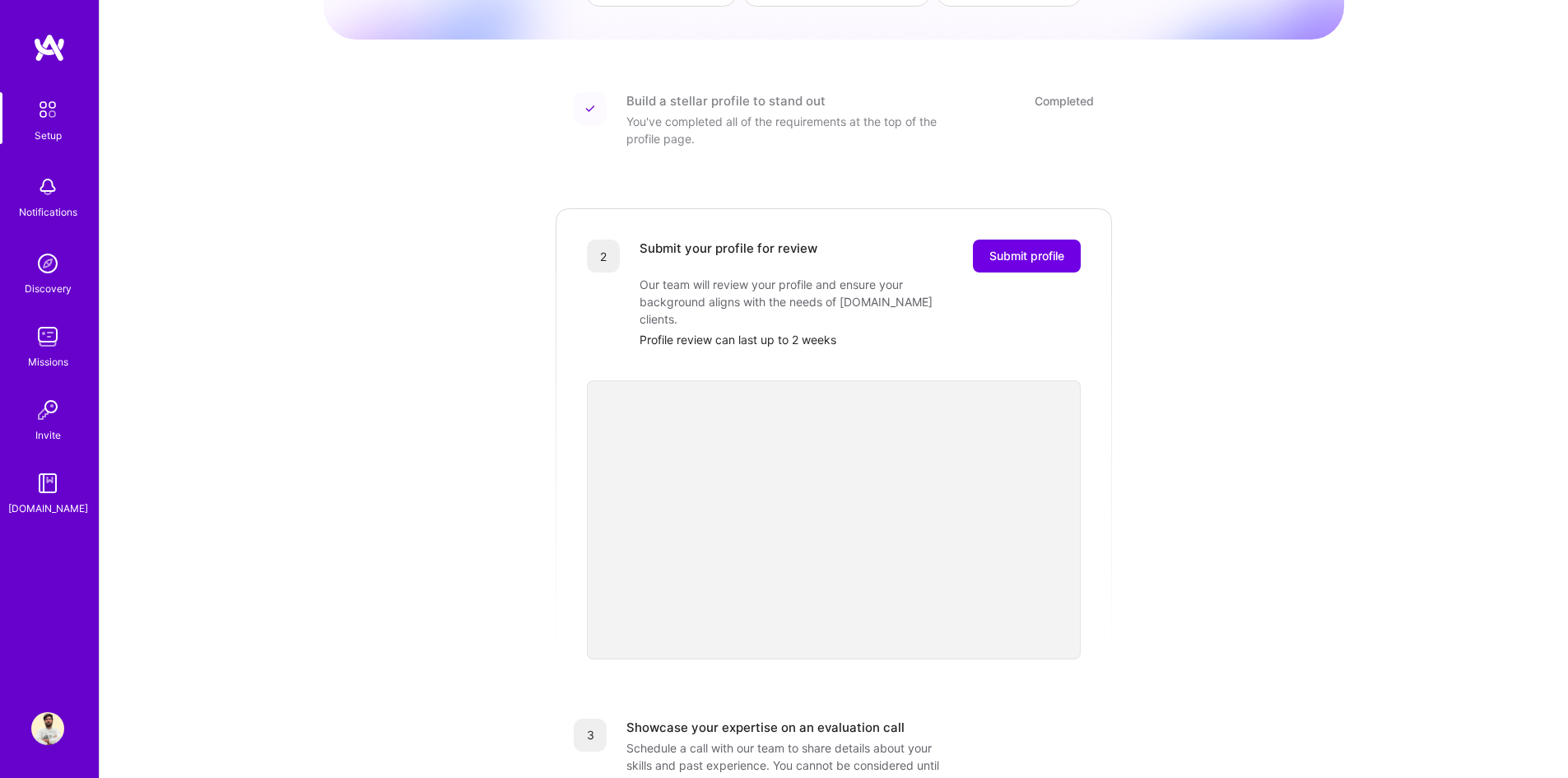
scroll to position [165, 0]
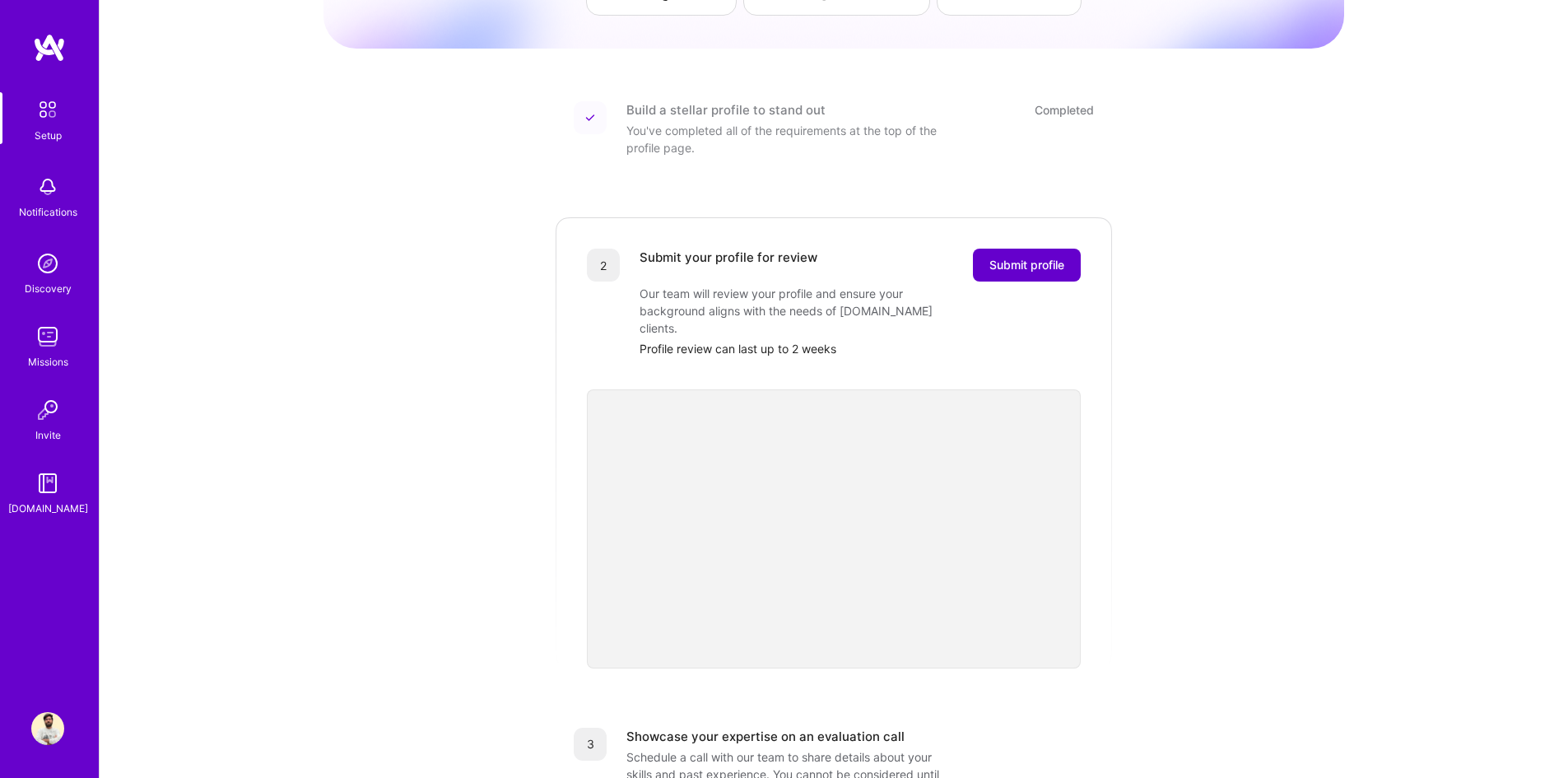
click at [1015, 257] on span "Submit profile" at bounding box center [1027, 265] width 75 height 16
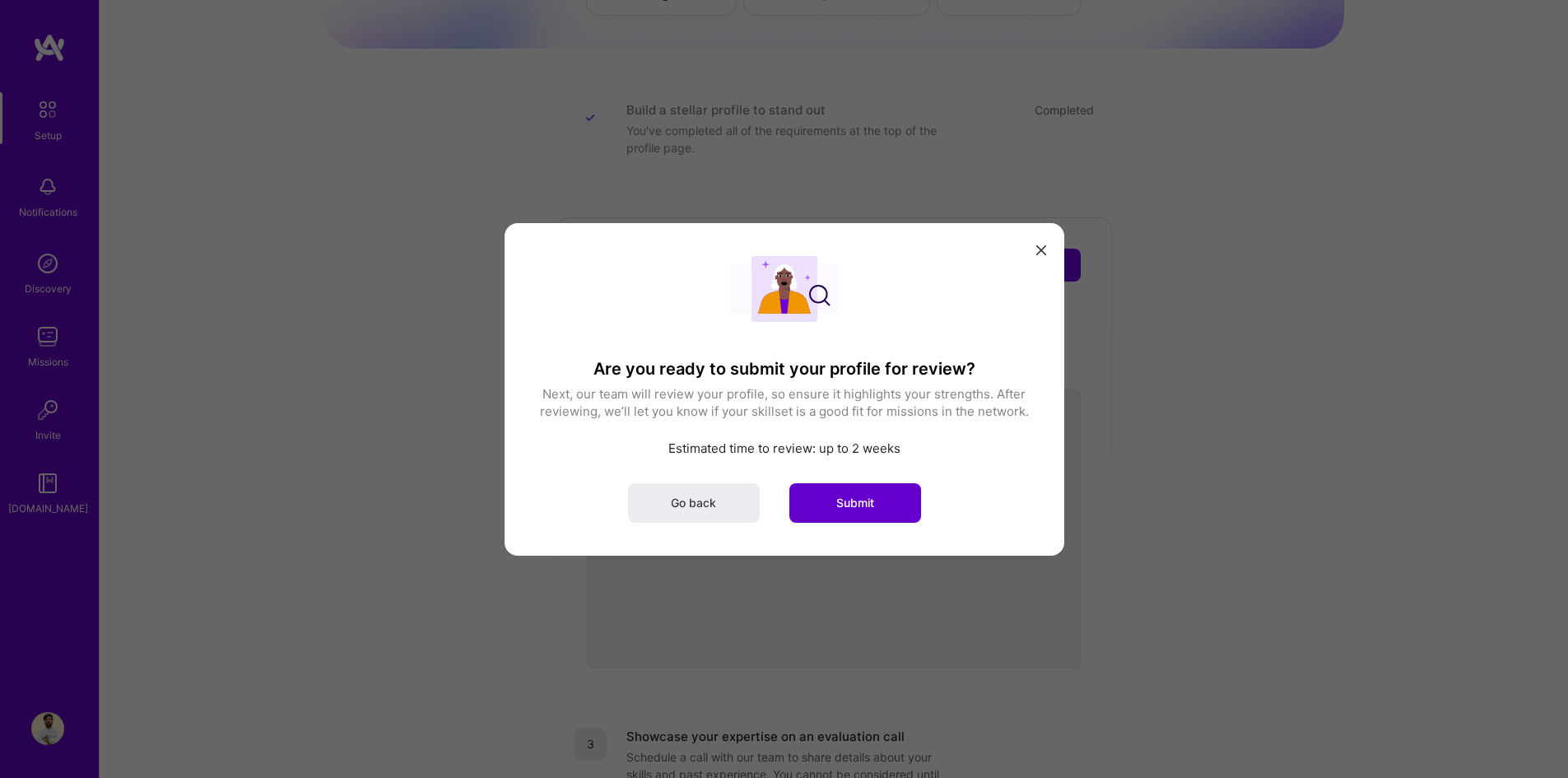
click at [877, 506] on button "Submit" at bounding box center [855, 503] width 132 height 39
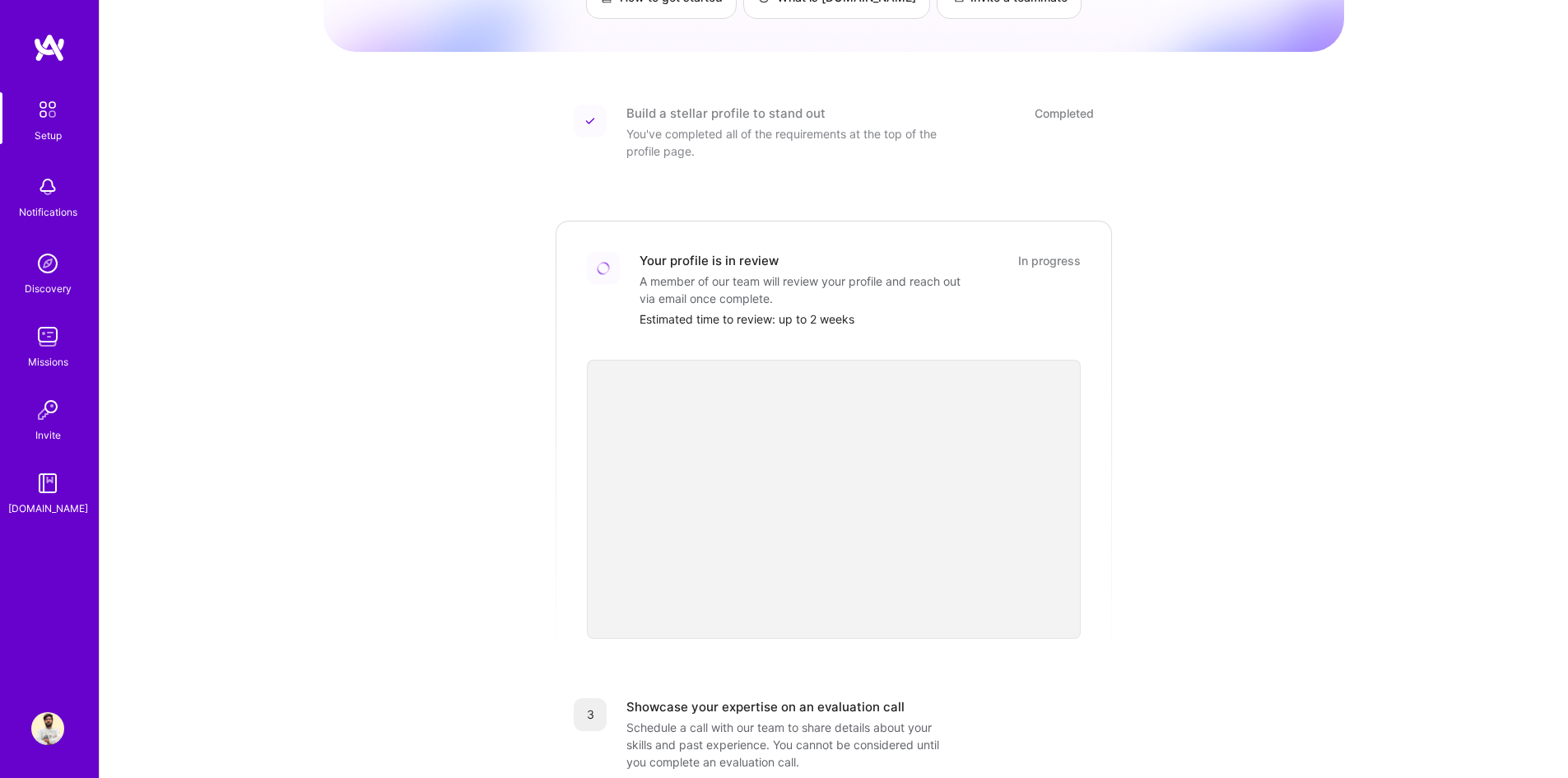
scroll to position [0, 0]
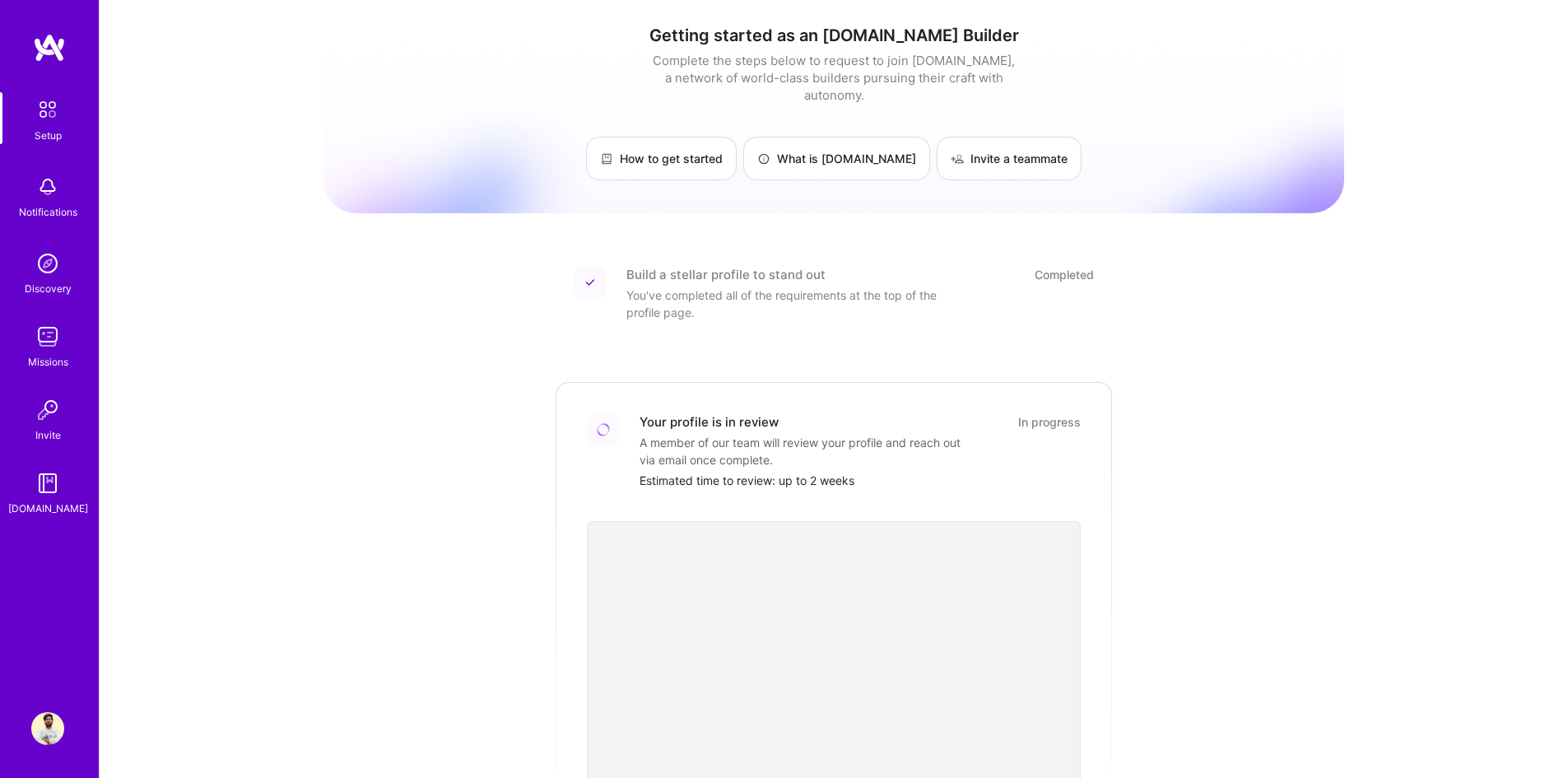
click at [54, 214] on div "Notifications" at bounding box center [48, 212] width 58 height 17
click at [45, 257] on img at bounding box center [48, 263] width 33 height 33
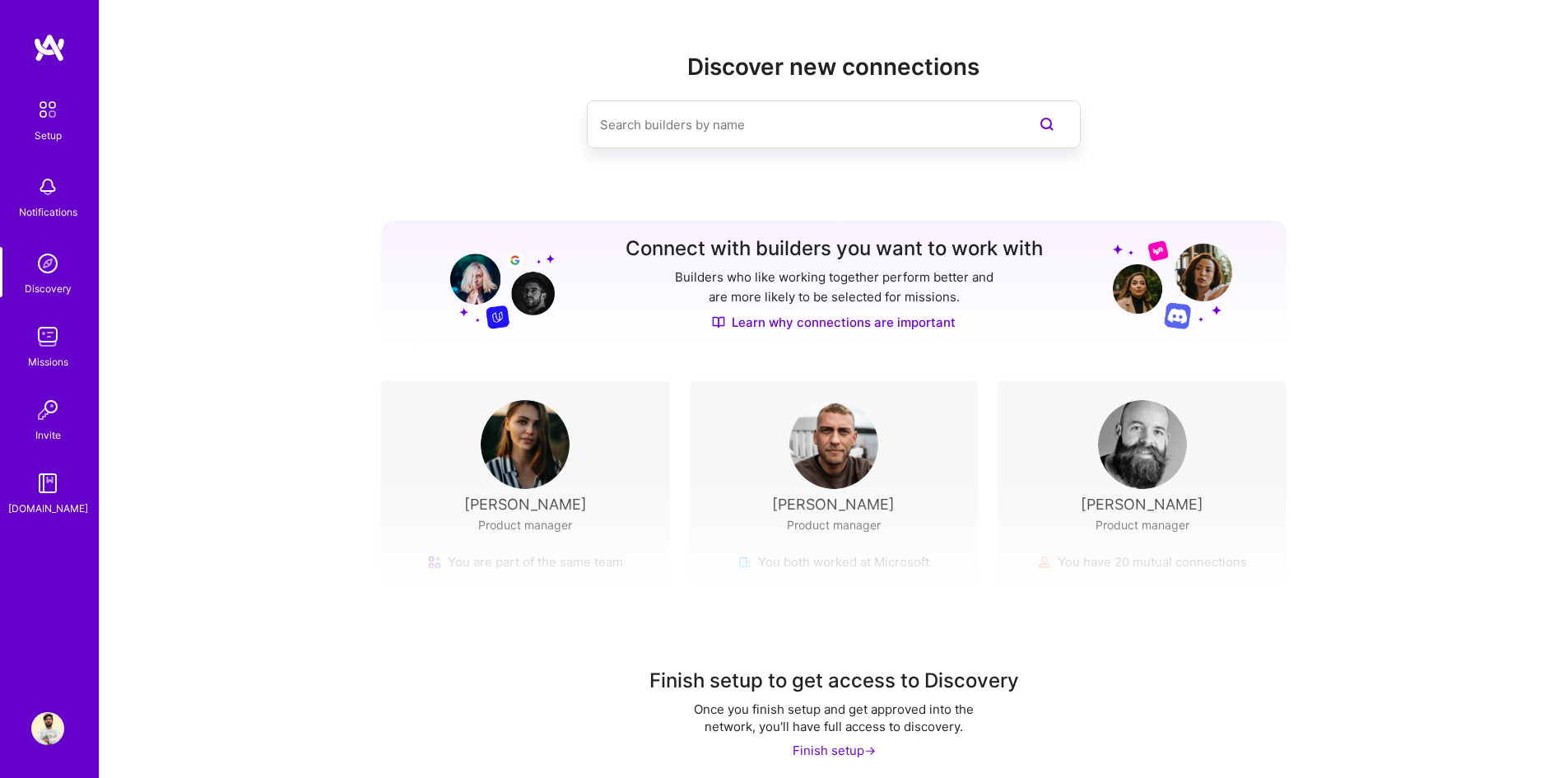
click at [39, 354] on div "Missions" at bounding box center [48, 362] width 40 height 17
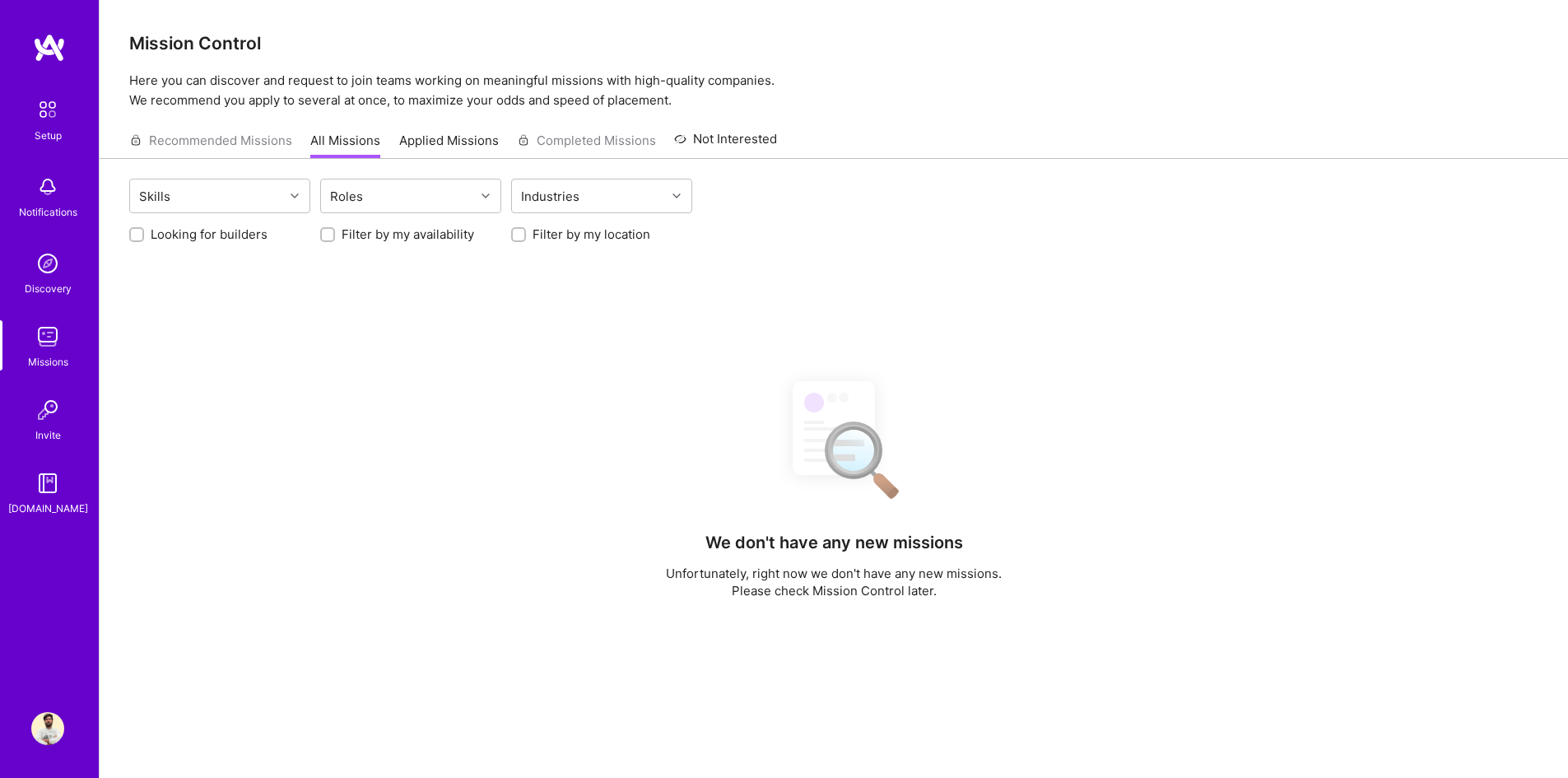
click at [45, 419] on img at bounding box center [48, 410] width 33 height 33
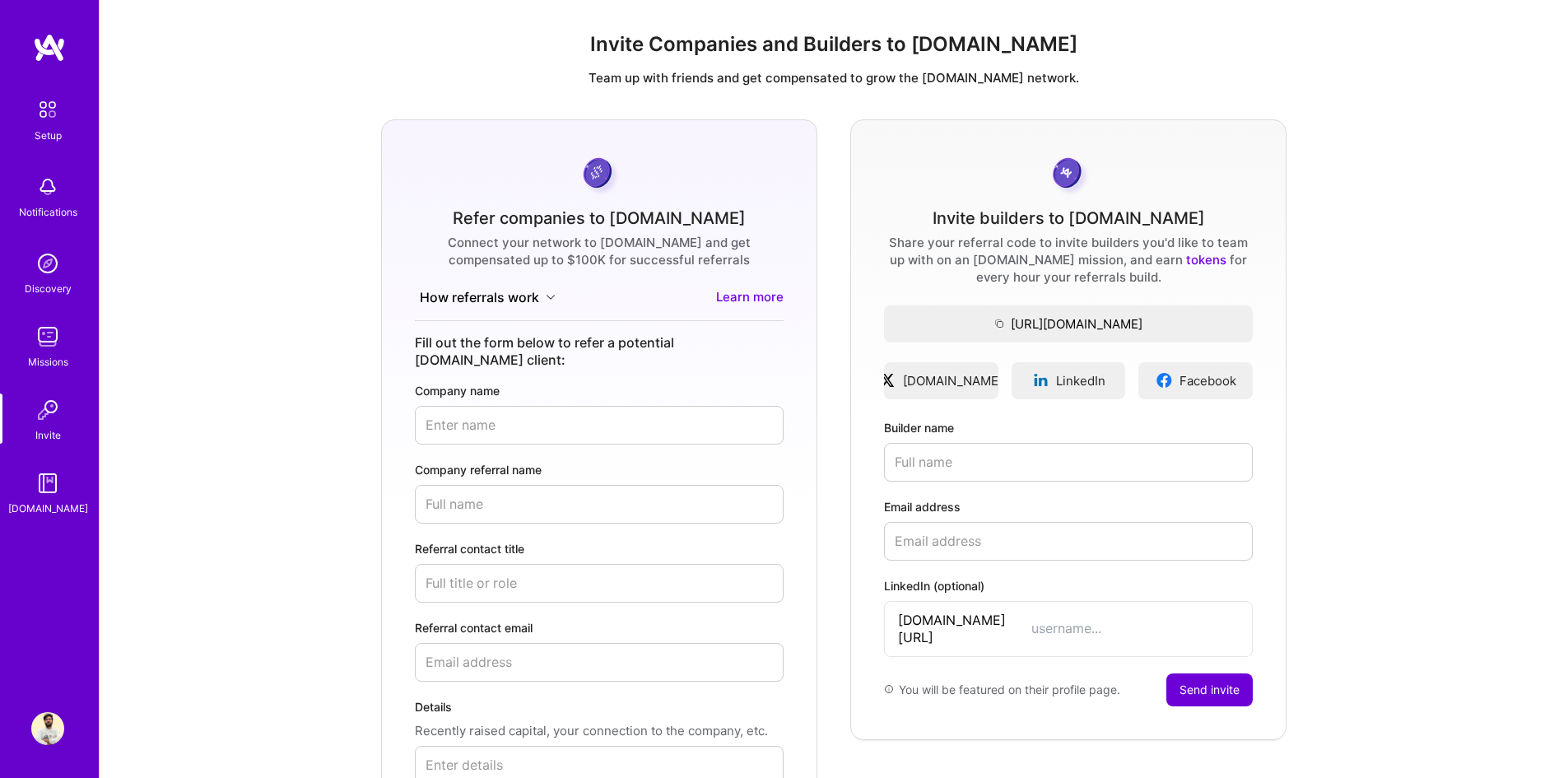
click at [48, 485] on img at bounding box center [48, 483] width 33 height 33
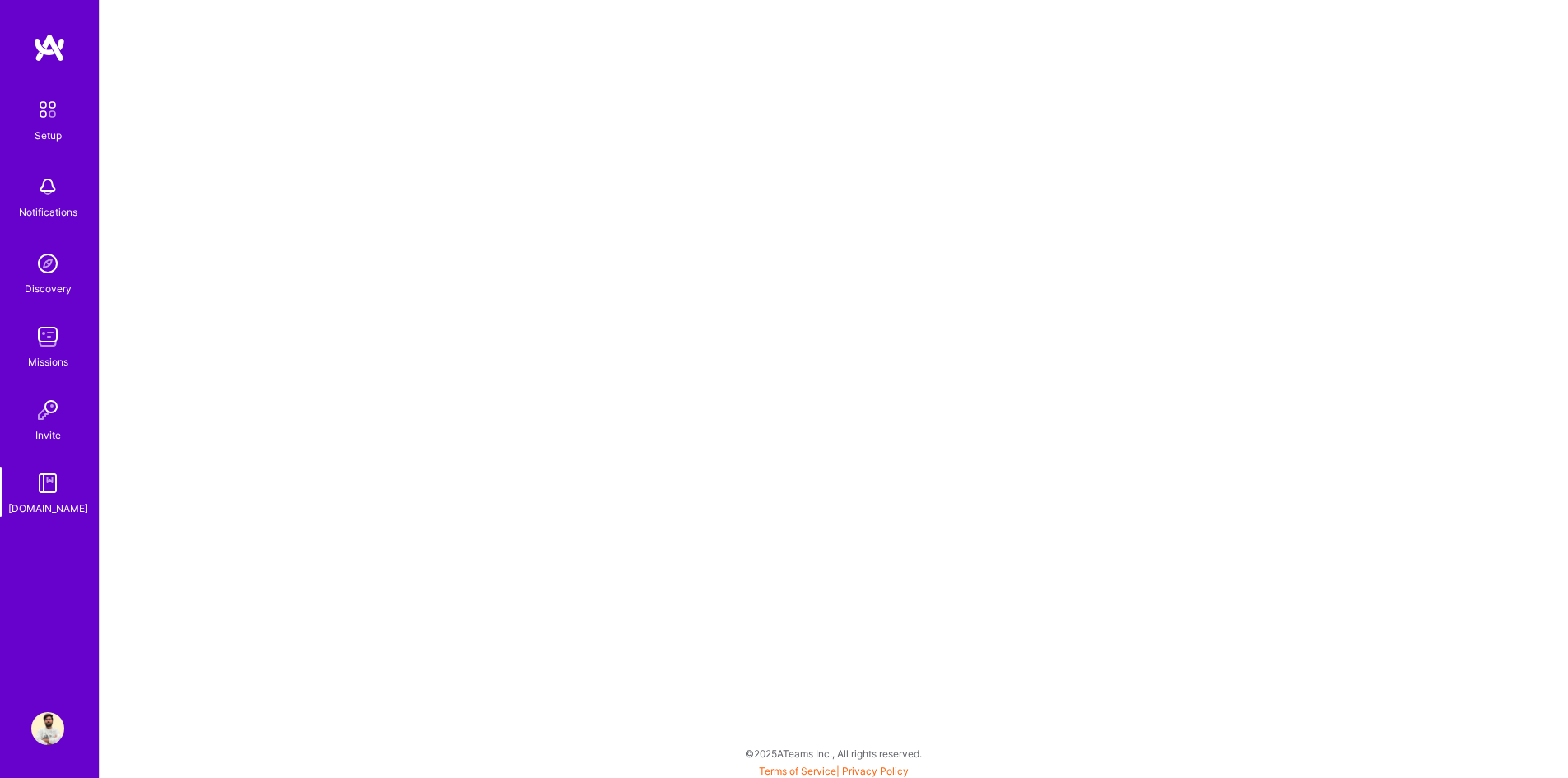
click at [38, 407] on img at bounding box center [48, 410] width 33 height 33
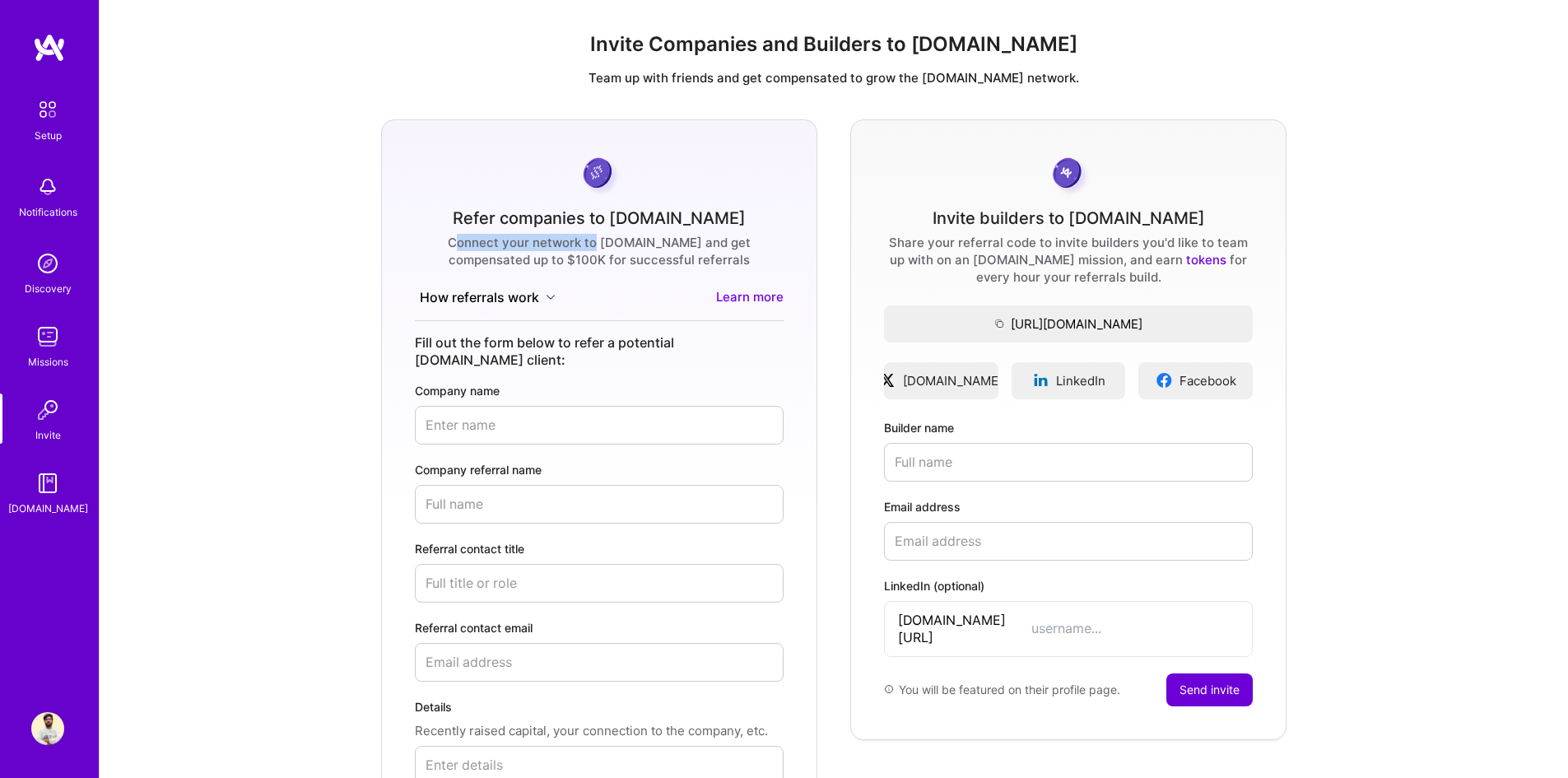
drag, startPoint x: 527, startPoint y: 242, endPoint x: 632, endPoint y: 245, distance: 105.0
click at [573, 245] on div "Connect your network to A.Team and get compensated up to $100K for successful r…" at bounding box center [598, 251] width 369 height 35
drag, startPoint x: 683, startPoint y: 245, endPoint x: 764, endPoint y: 245, distance: 81.0
click at [684, 245] on div "Connect your network to A.Team and get compensated up to $100K for successful r…" at bounding box center [598, 251] width 369 height 35
drag, startPoint x: 701, startPoint y: 263, endPoint x: 514, endPoint y: 263, distance: 187.0
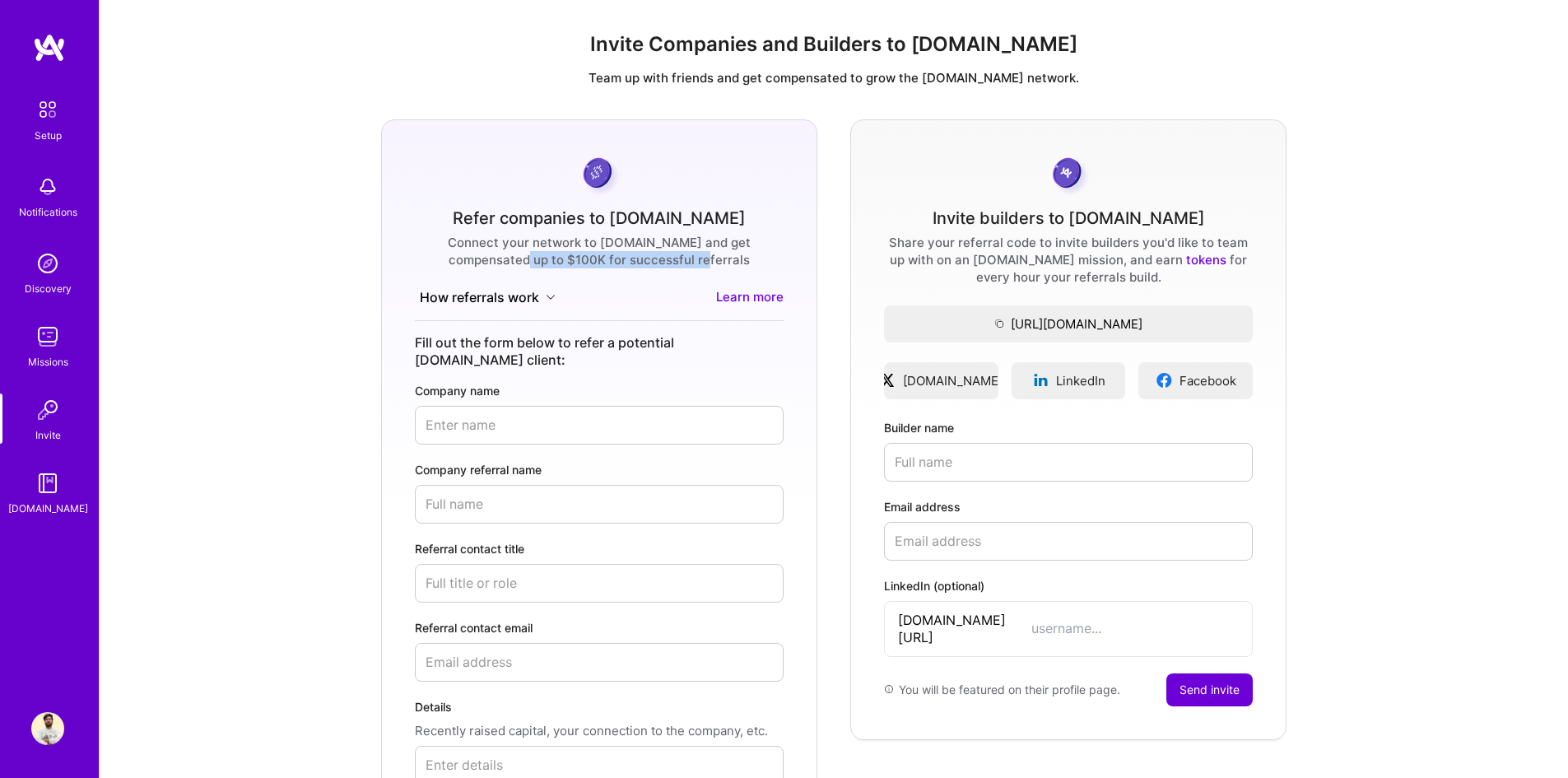
click at [514, 263] on div "Connect your network to A.Team and get compensated up to $100K for successful r…" at bounding box center [598, 251] width 369 height 35
click at [495, 210] on div "Refer companies to A.Team" at bounding box center [599, 218] width 293 height 17
click at [45, 130] on div "Setup" at bounding box center [48, 135] width 27 height 17
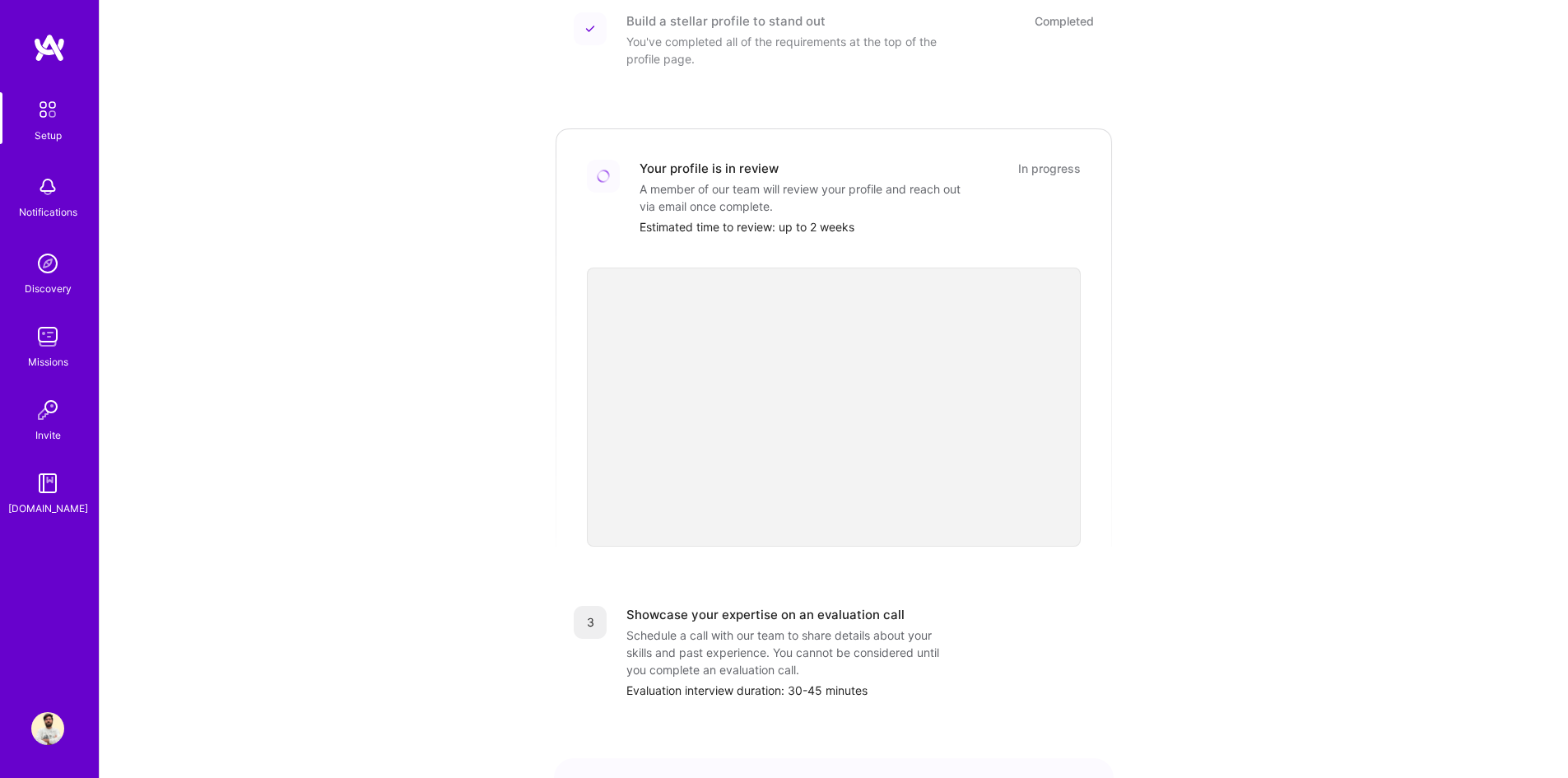
scroll to position [247, 0]
click at [39, 727] on img at bounding box center [48, 729] width 33 height 33
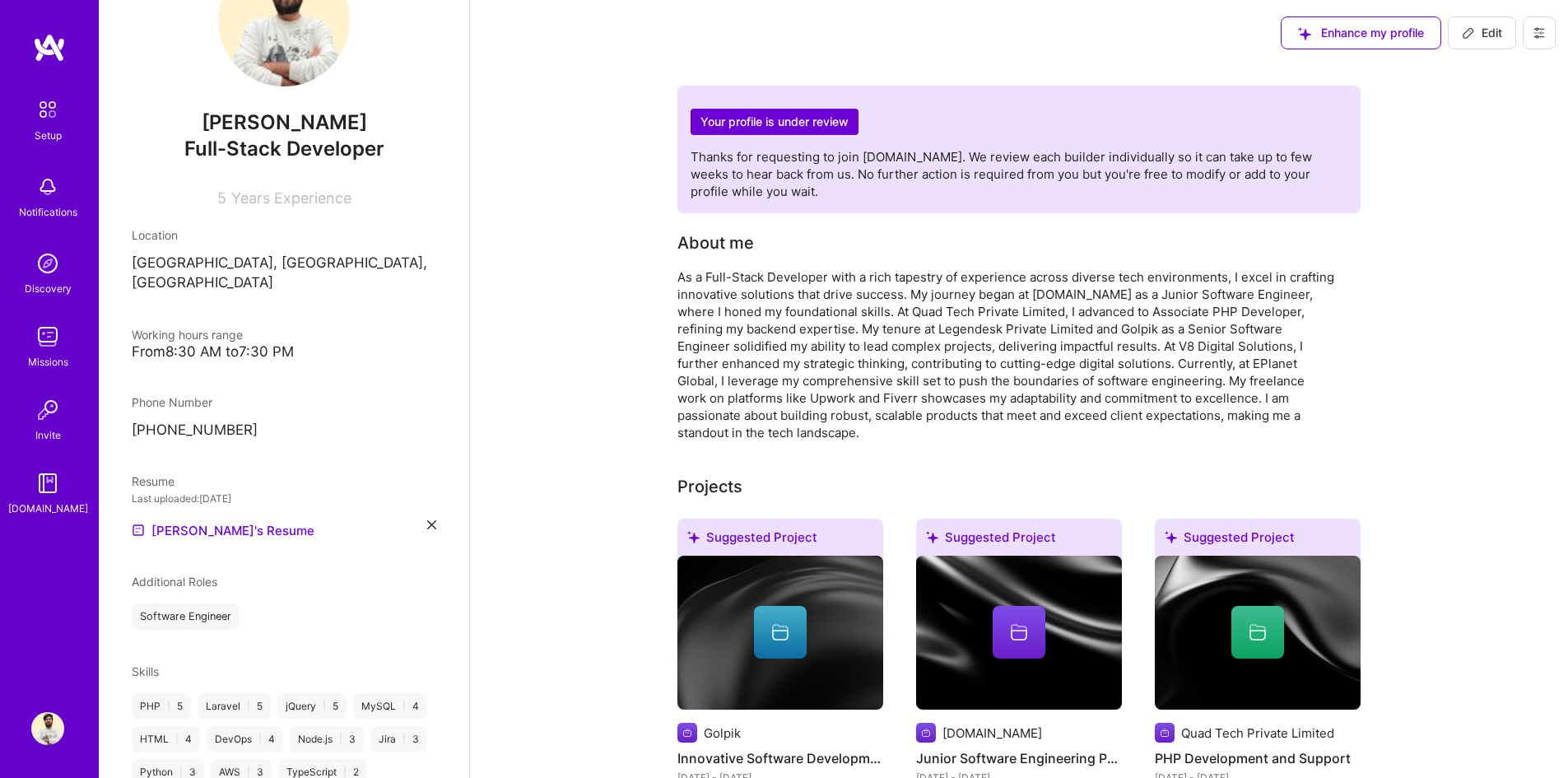
scroll to position [77, 0]
click at [1540, 33] on icon at bounding box center [1538, 33] width 10 height 3
click at [1498, 109] on button "Payment method" at bounding box center [1494, 112] width 124 height 42
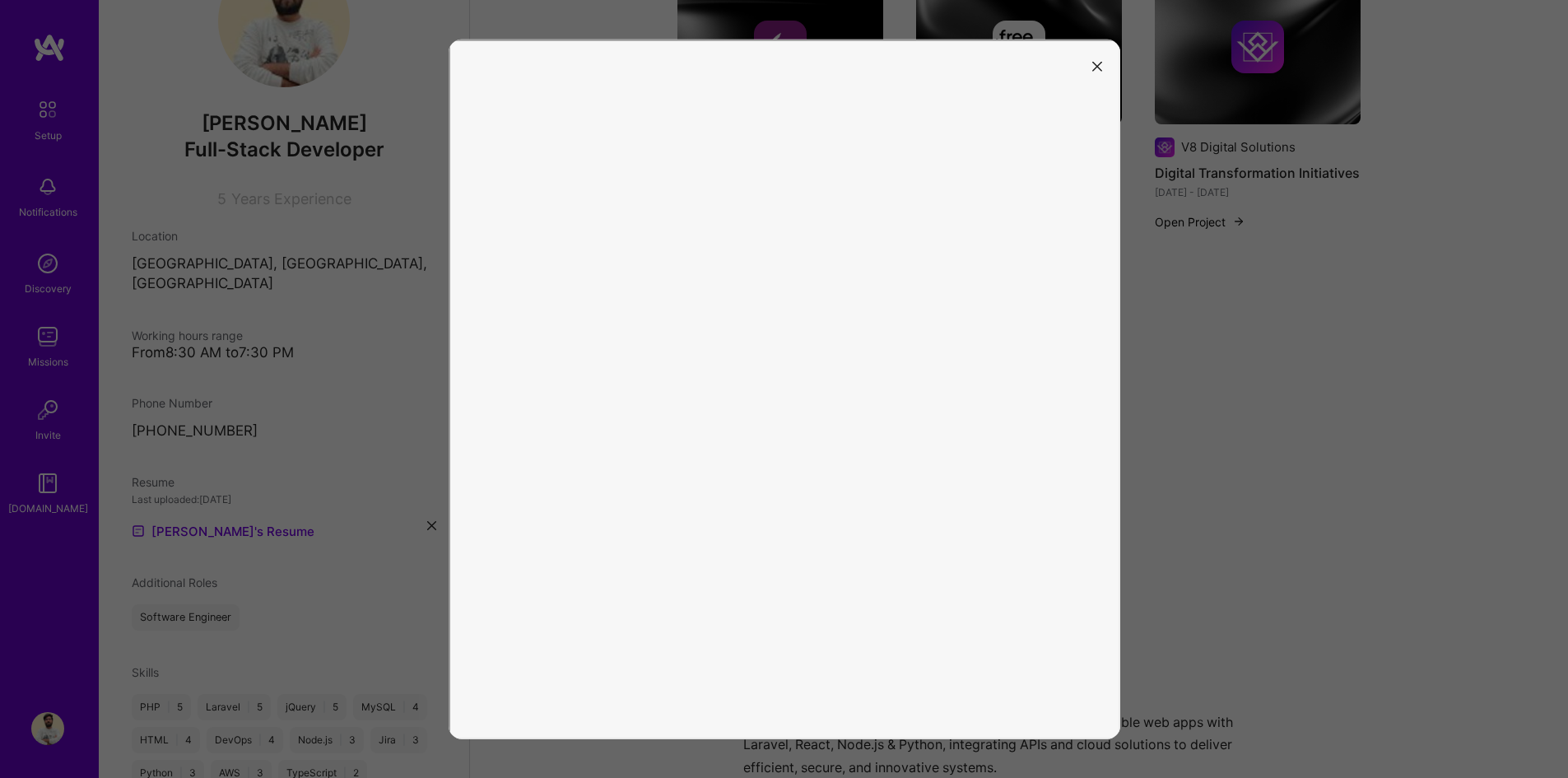
scroll to position [905, 0]
click at [1102, 63] on button "modal" at bounding box center [1097, 66] width 20 height 27
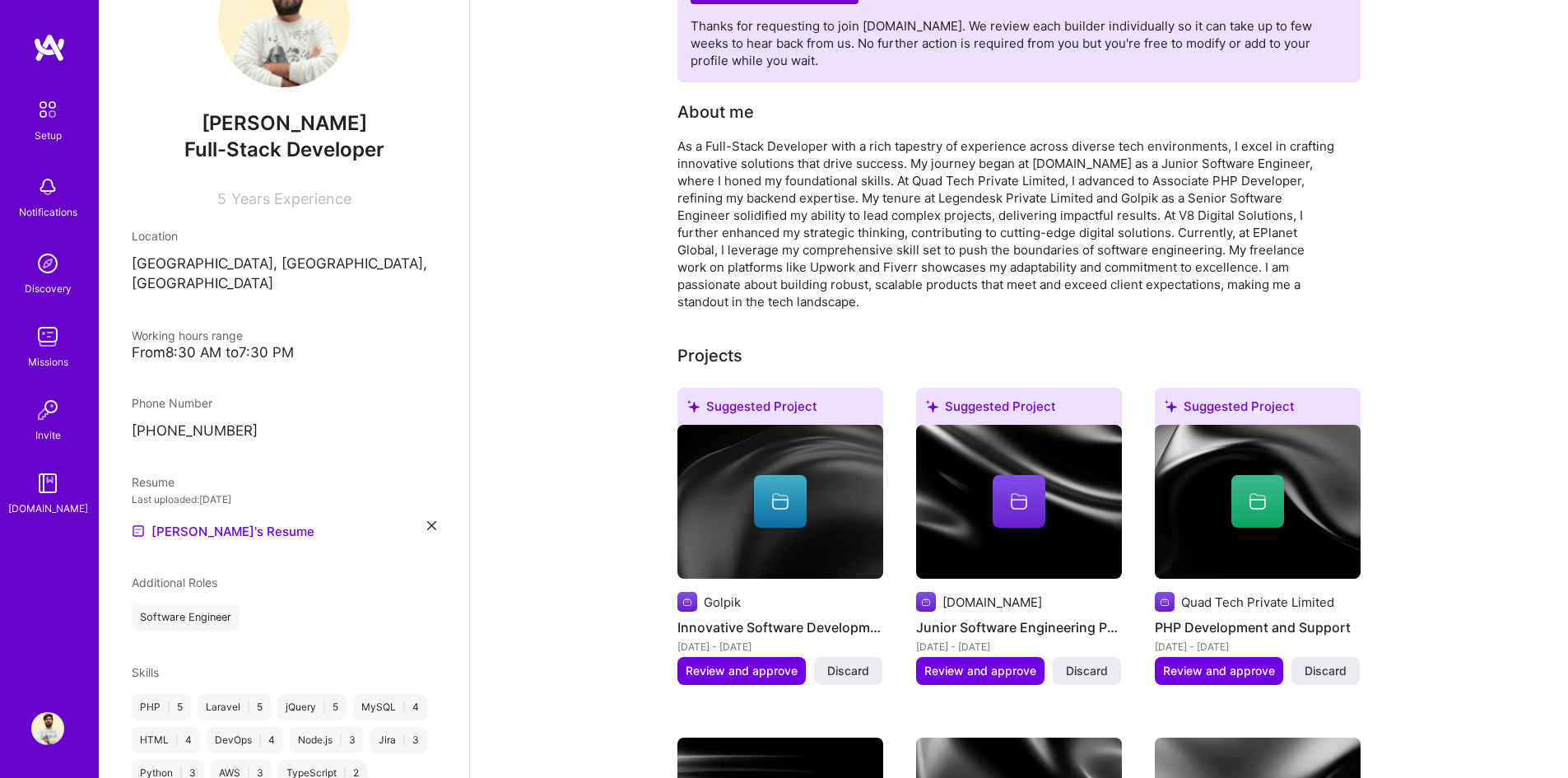
scroll to position [0, 0]
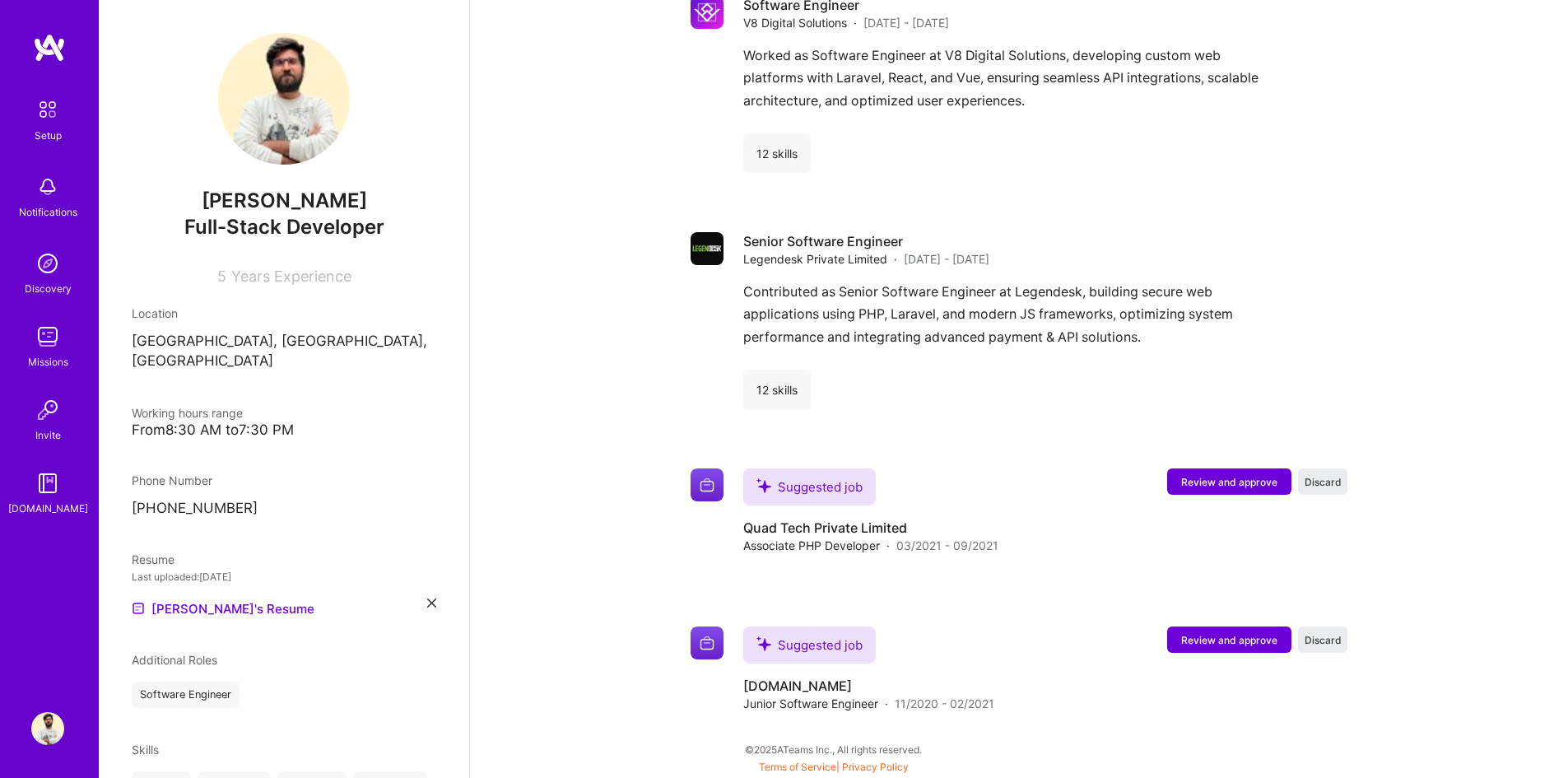
scroll to position [406, 0]
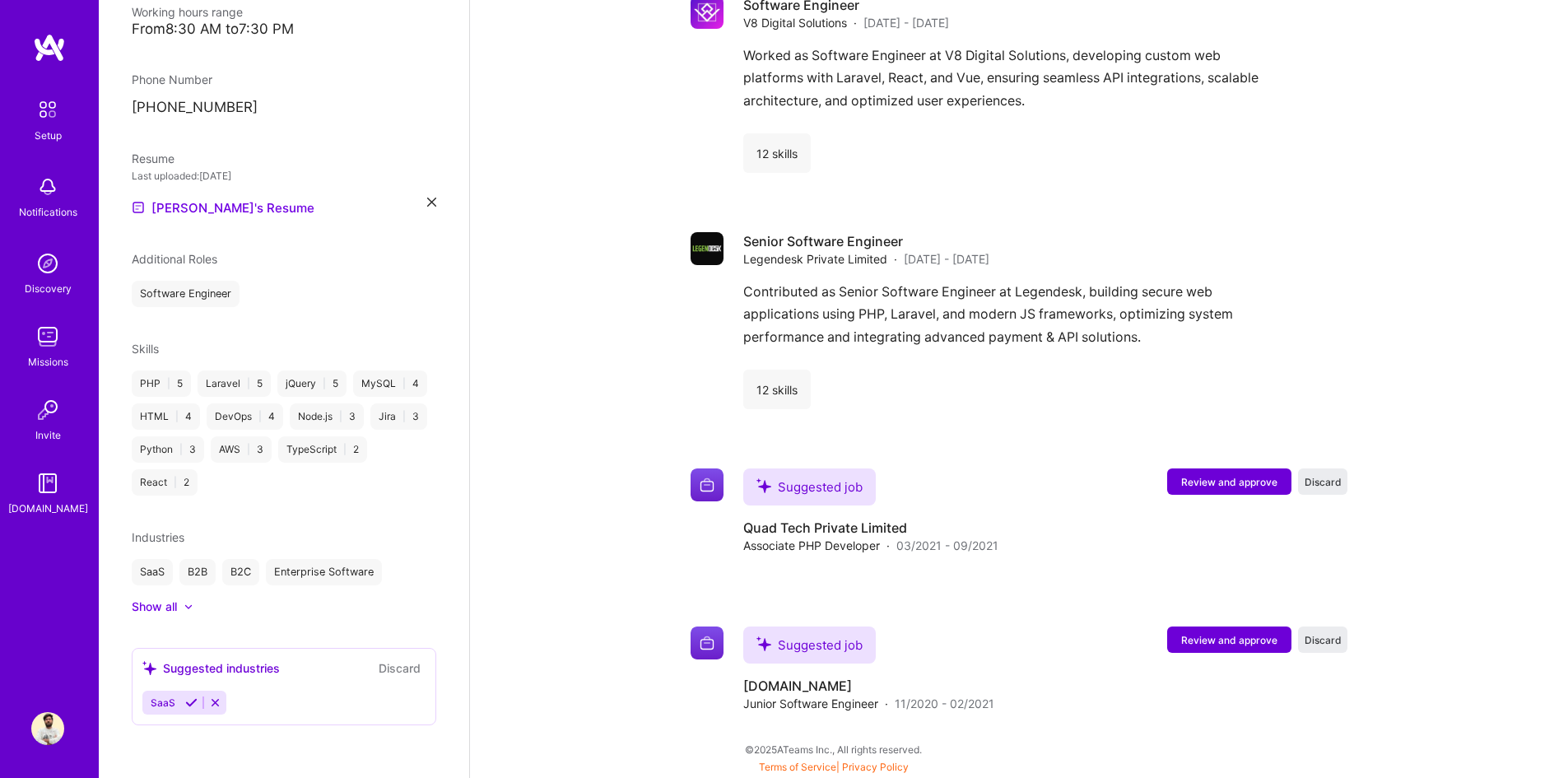
click at [59, 102] on img at bounding box center [48, 109] width 35 height 35
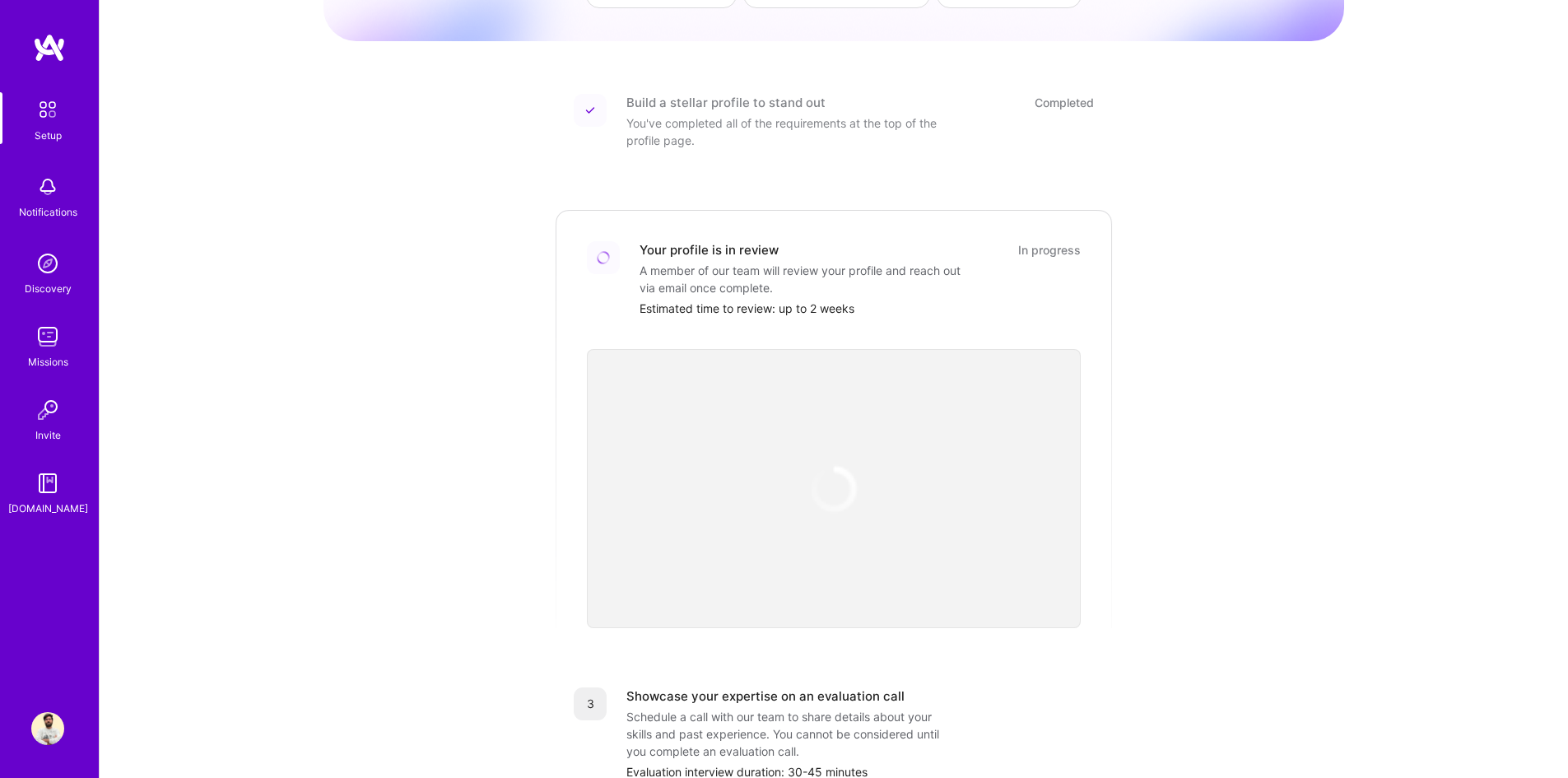
scroll to position [412, 0]
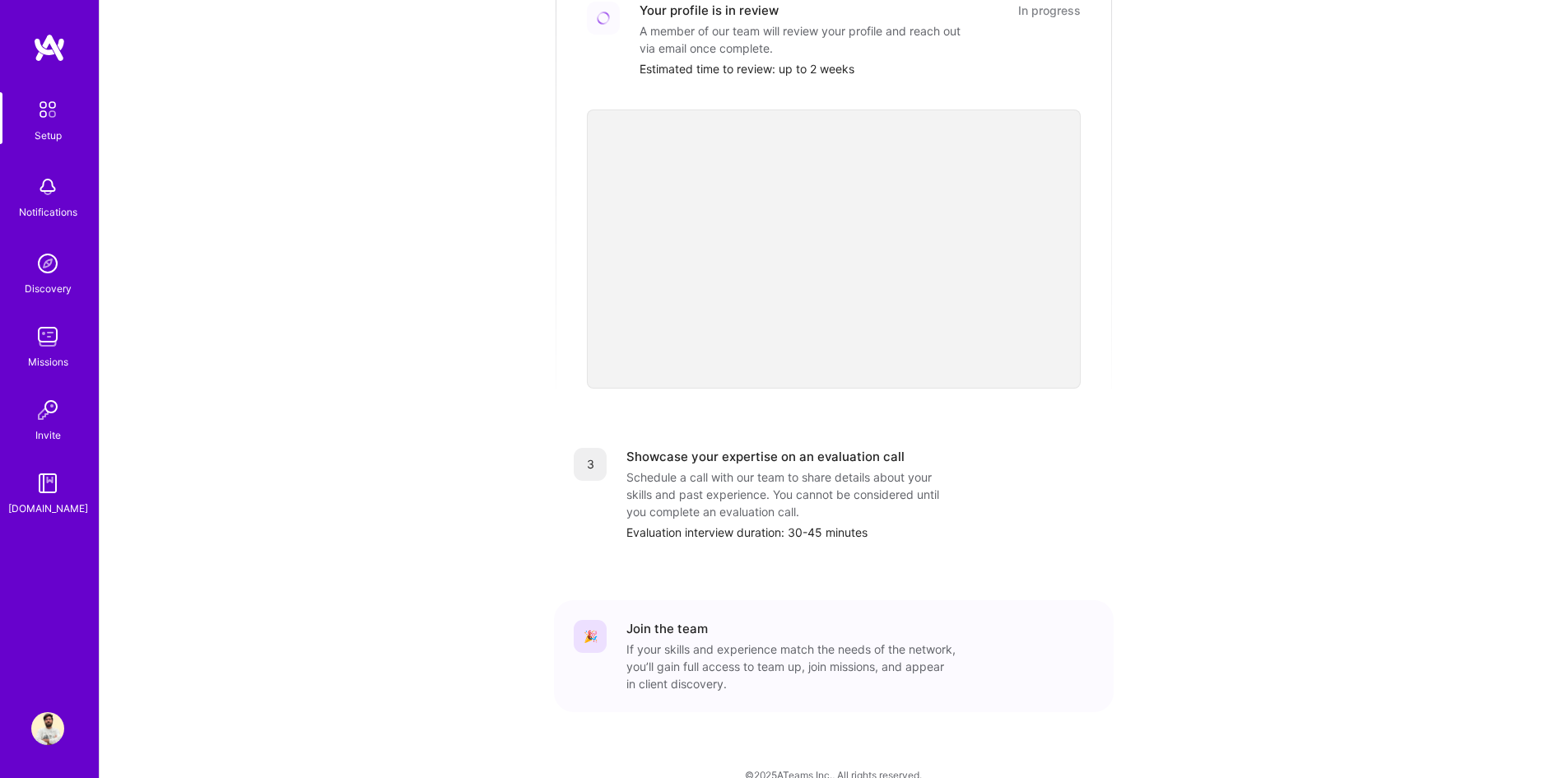
click at [67, 729] on link "Profile" at bounding box center [48, 729] width 41 height 33
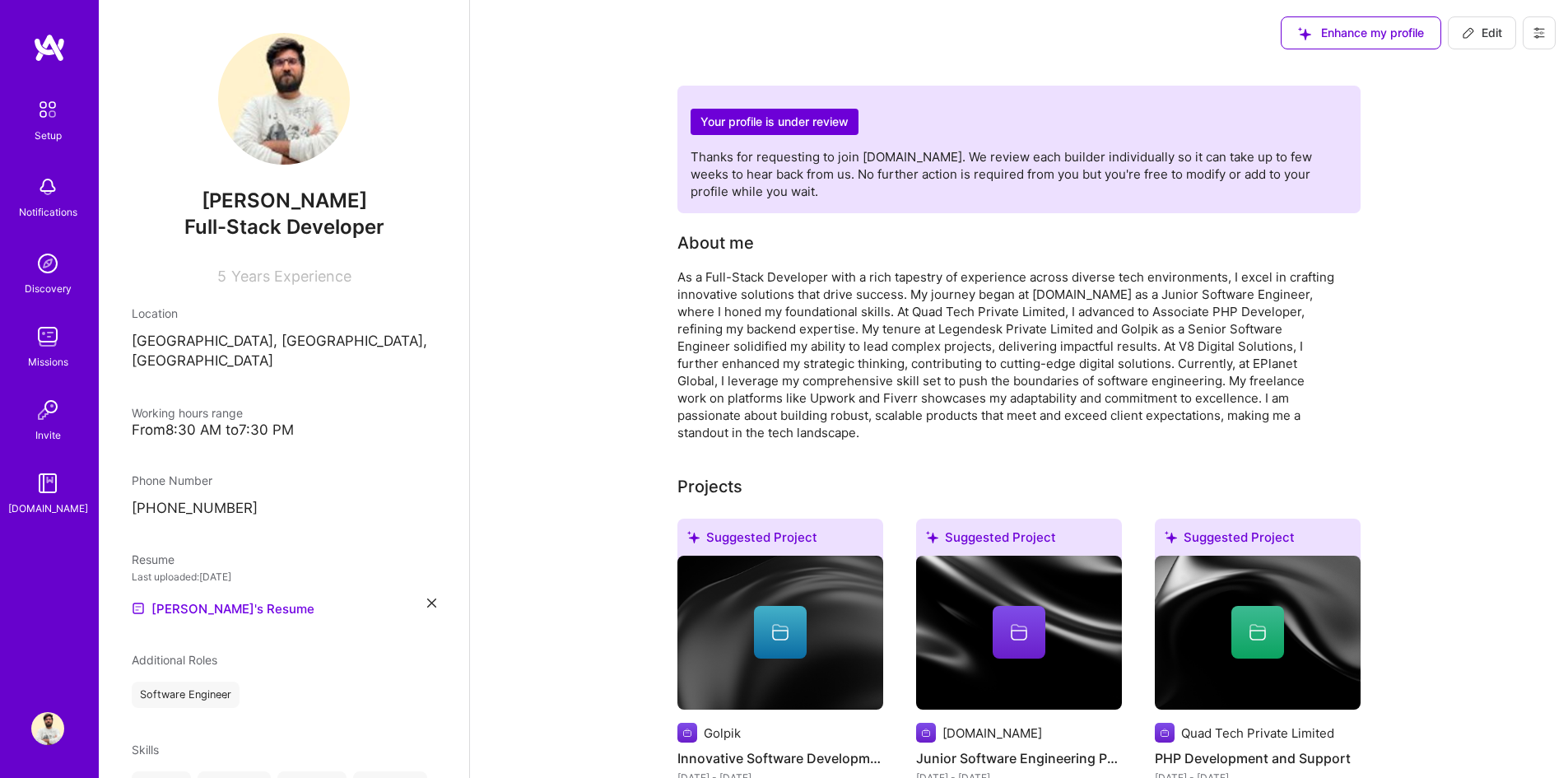
click at [1555, 47] on div "Enhance my profile Edit" at bounding box center [1418, 32] width 300 height 66
click at [1555, 35] on button at bounding box center [1539, 32] width 33 height 33
click at [1495, 63] on button "Settings" at bounding box center [1494, 70] width 124 height 42
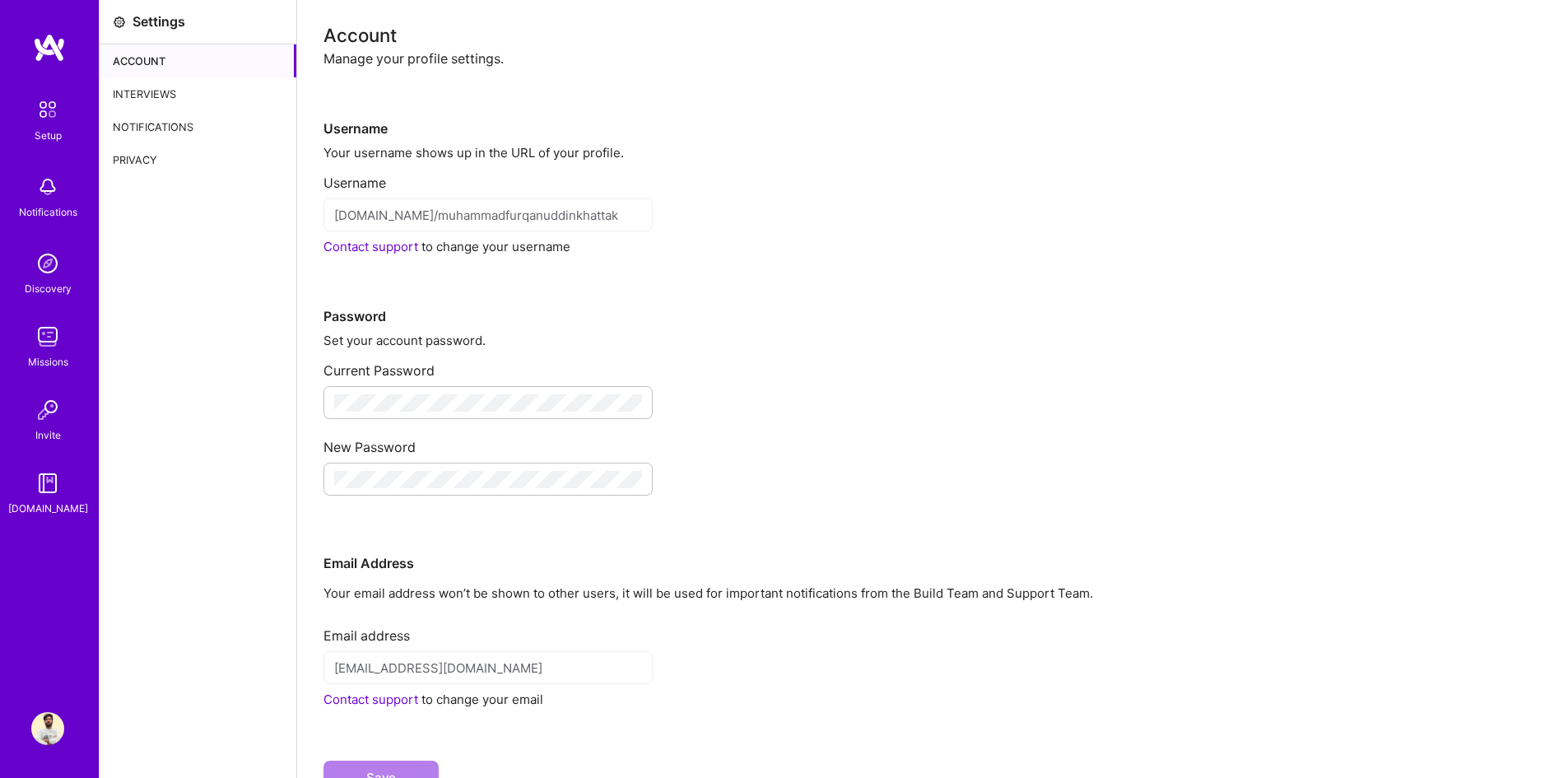
click at [41, 730] on img at bounding box center [48, 729] width 33 height 33
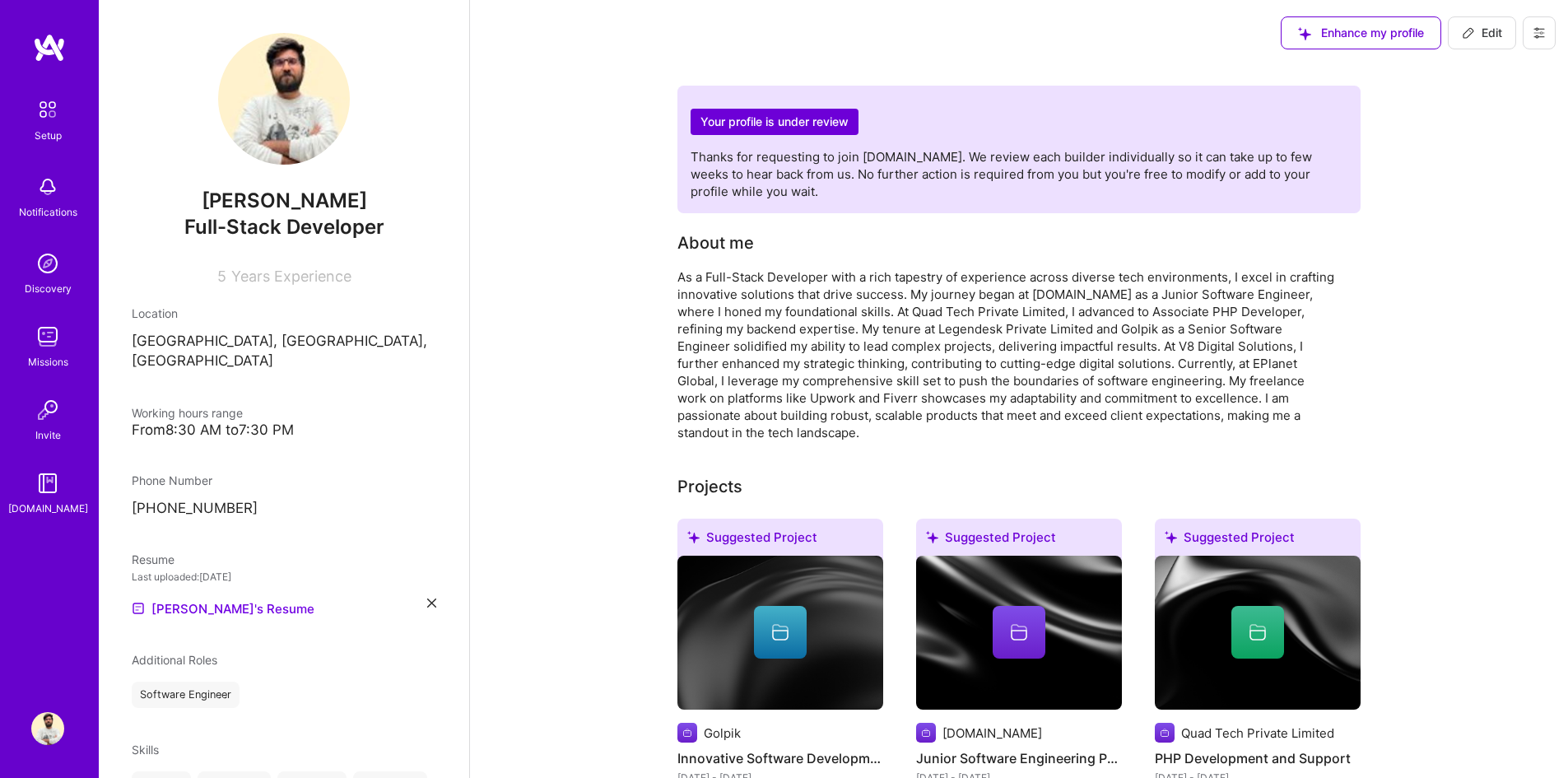
click at [1535, 29] on icon at bounding box center [1538, 32] width 10 height 10
